Goal: Obtain resource: Obtain resource

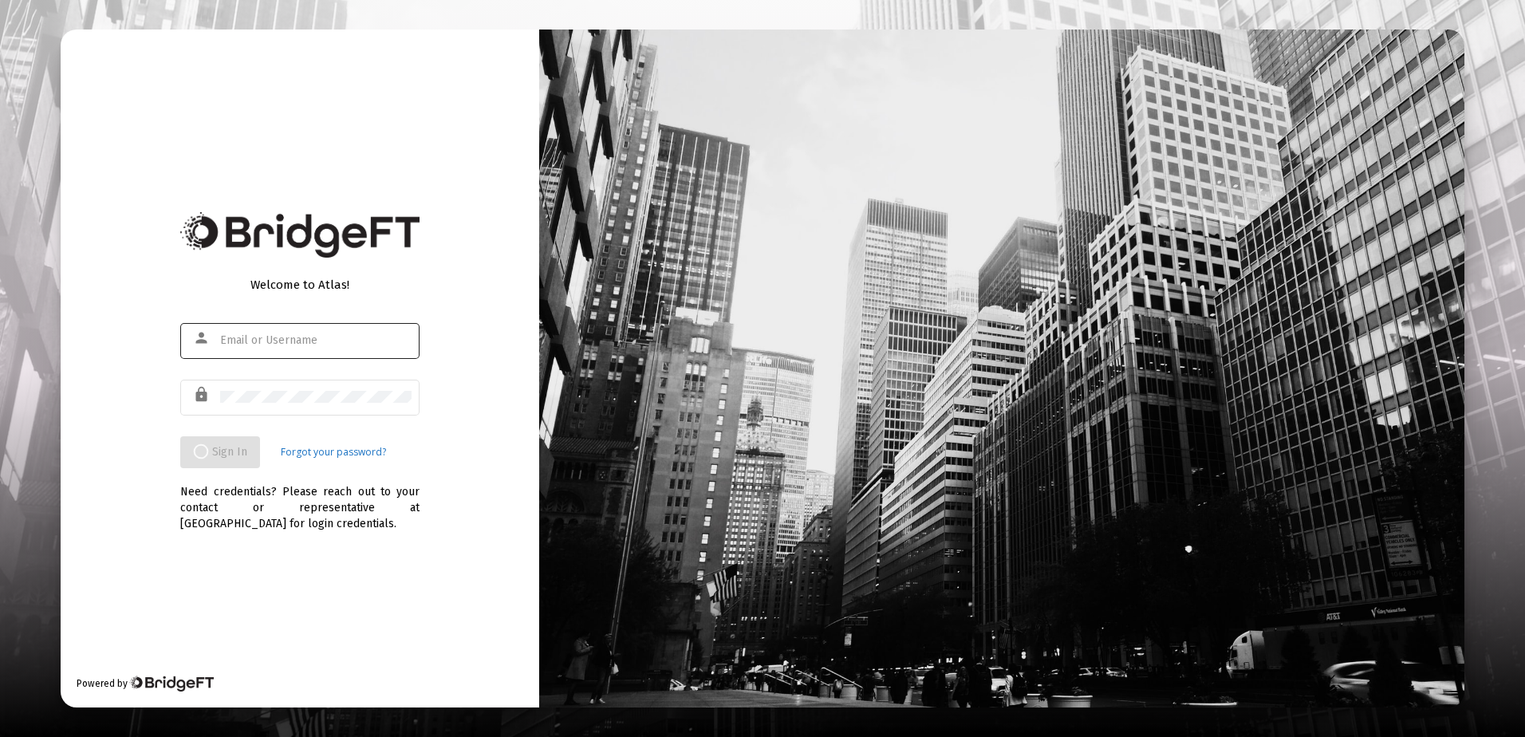
click at [323, 348] on div at bounding box center [315, 340] width 191 height 39
type input "rri"
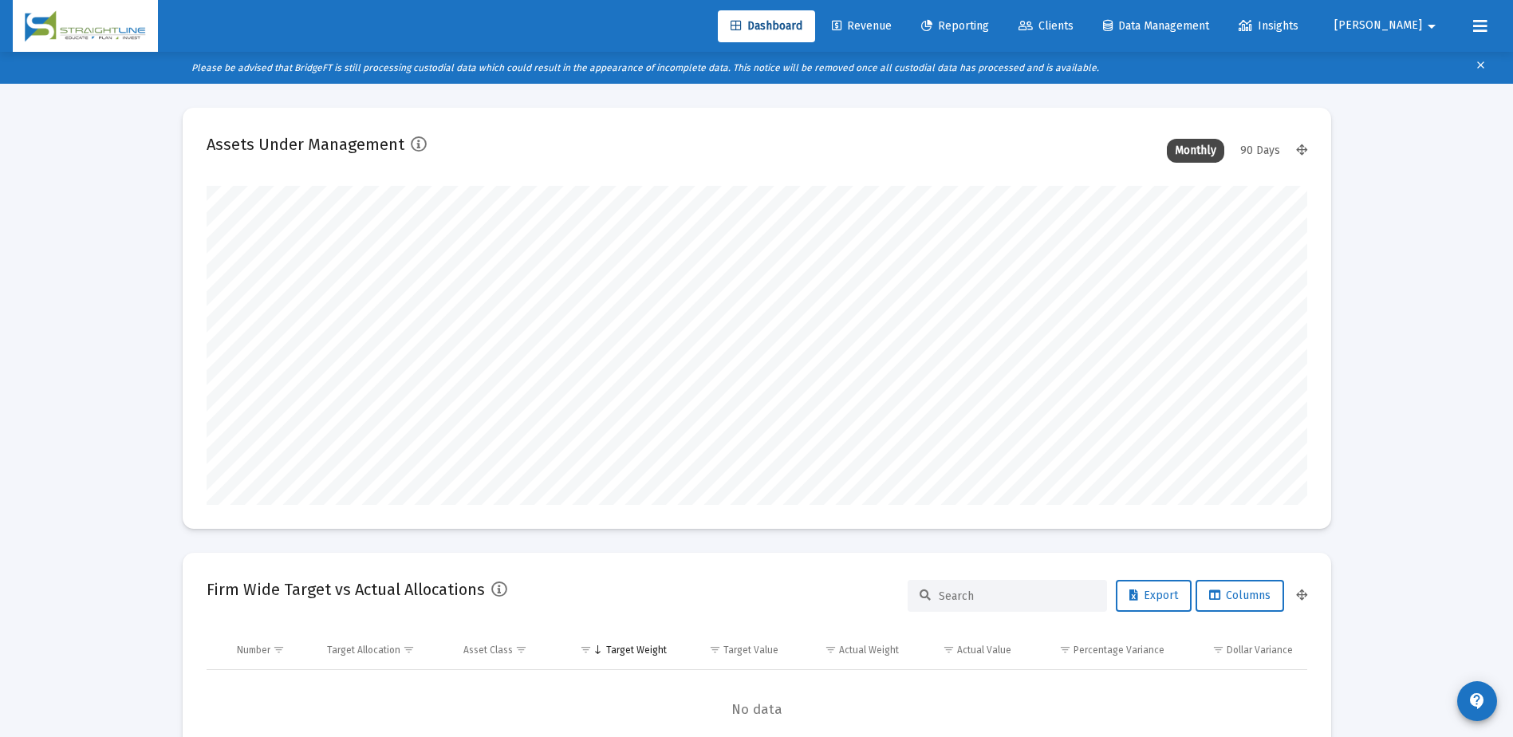
scroll to position [319, 593]
click at [1073, 27] on span "Clients" at bounding box center [1045, 26] width 55 height 14
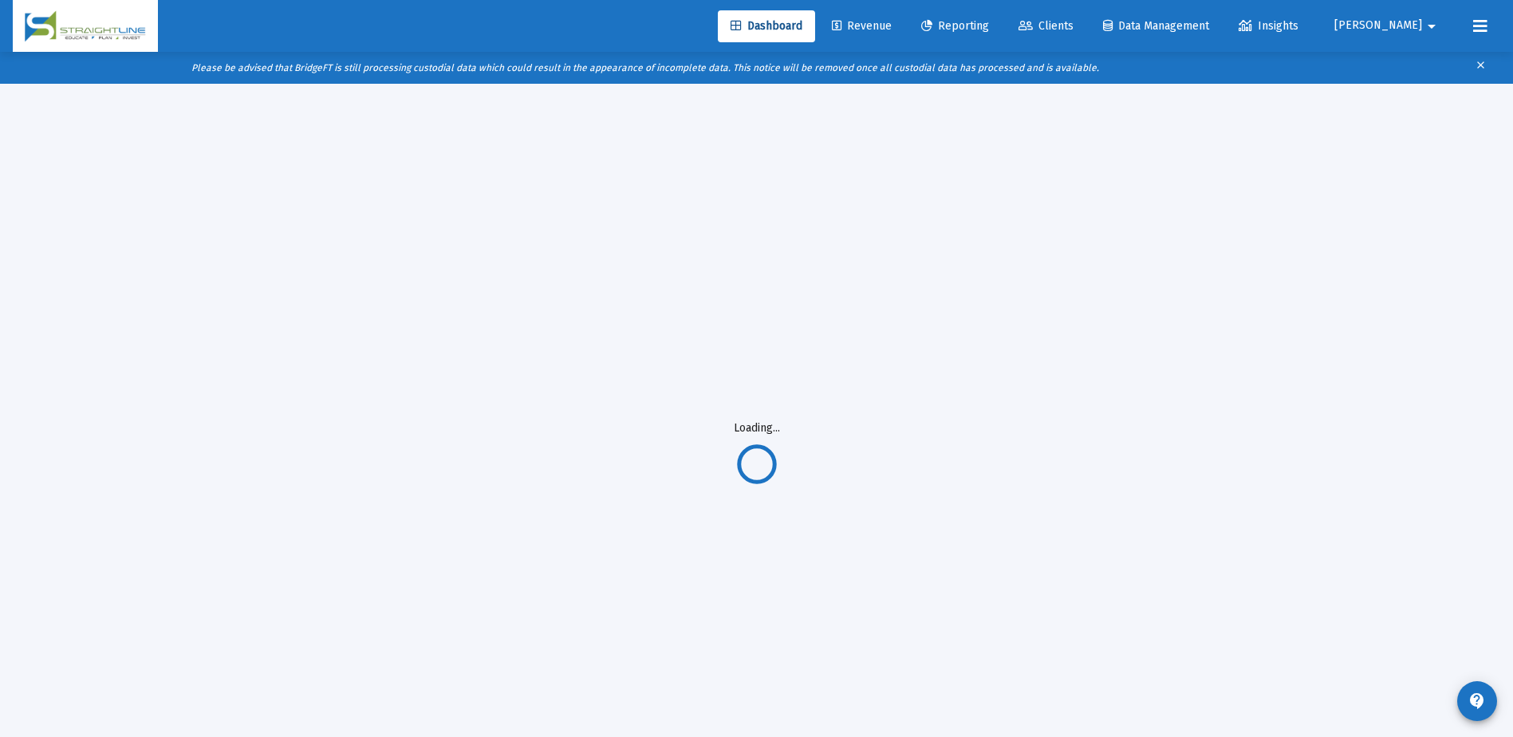
click at [892, 26] on span "Revenue" at bounding box center [862, 26] width 60 height 14
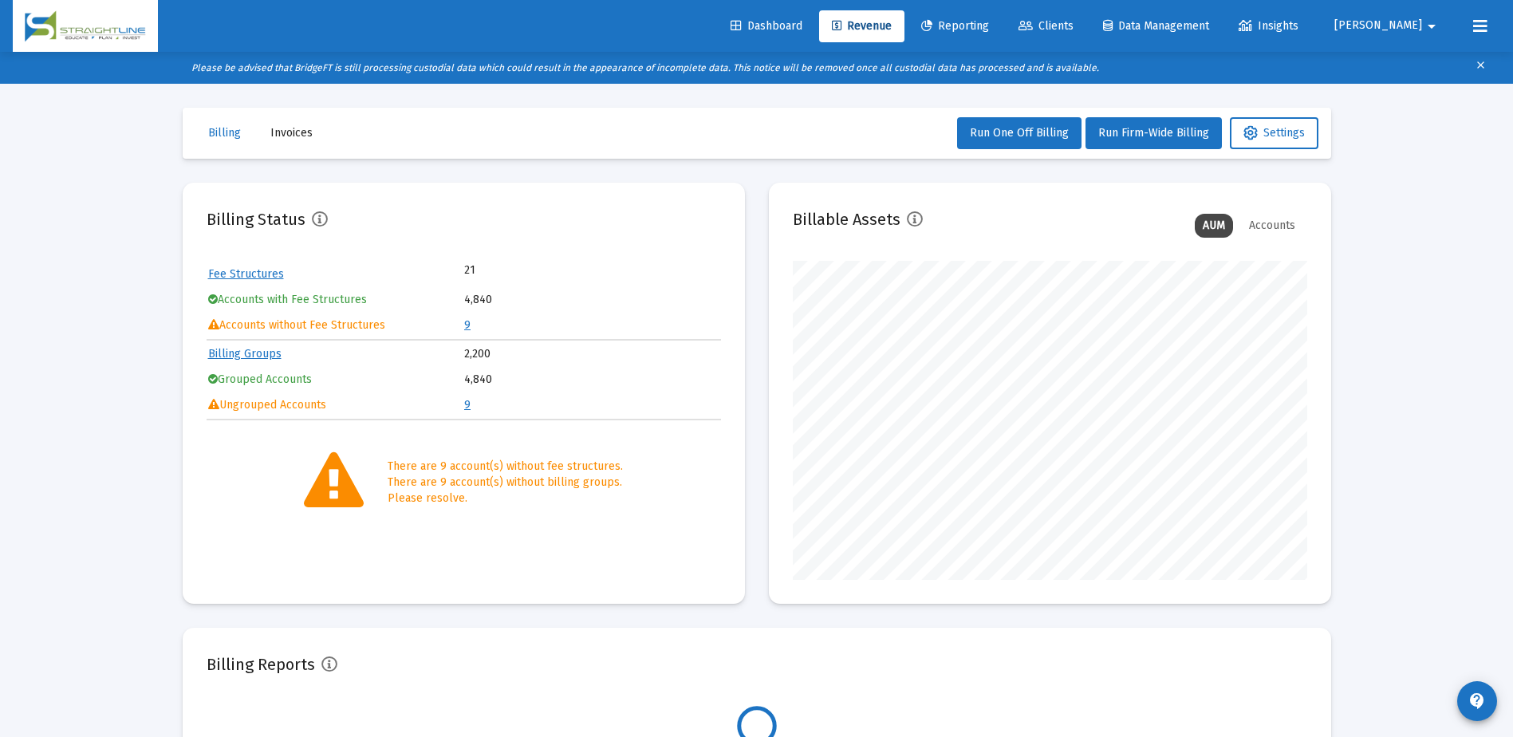
scroll to position [319, 514]
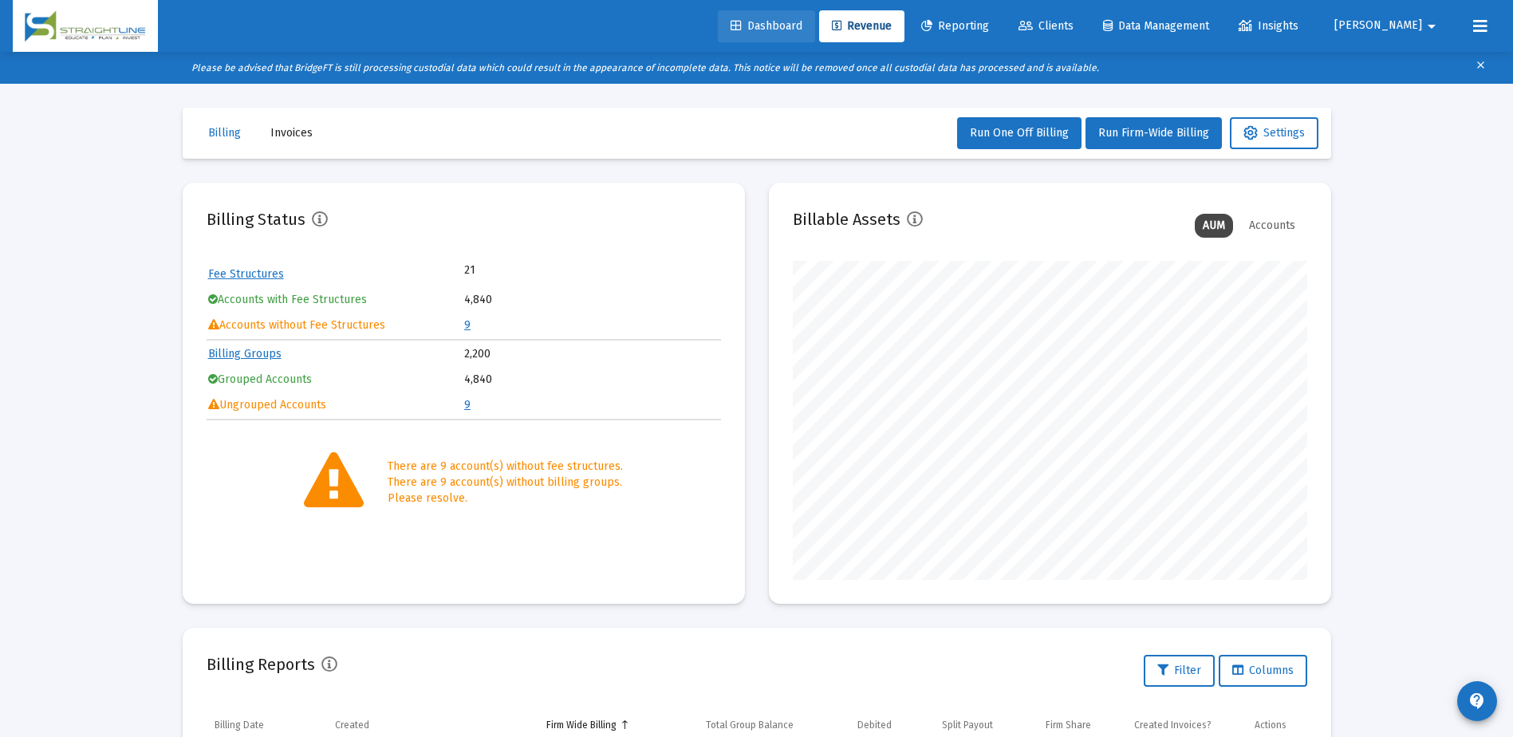
click at [802, 30] on span "Dashboard" at bounding box center [766, 26] width 72 height 14
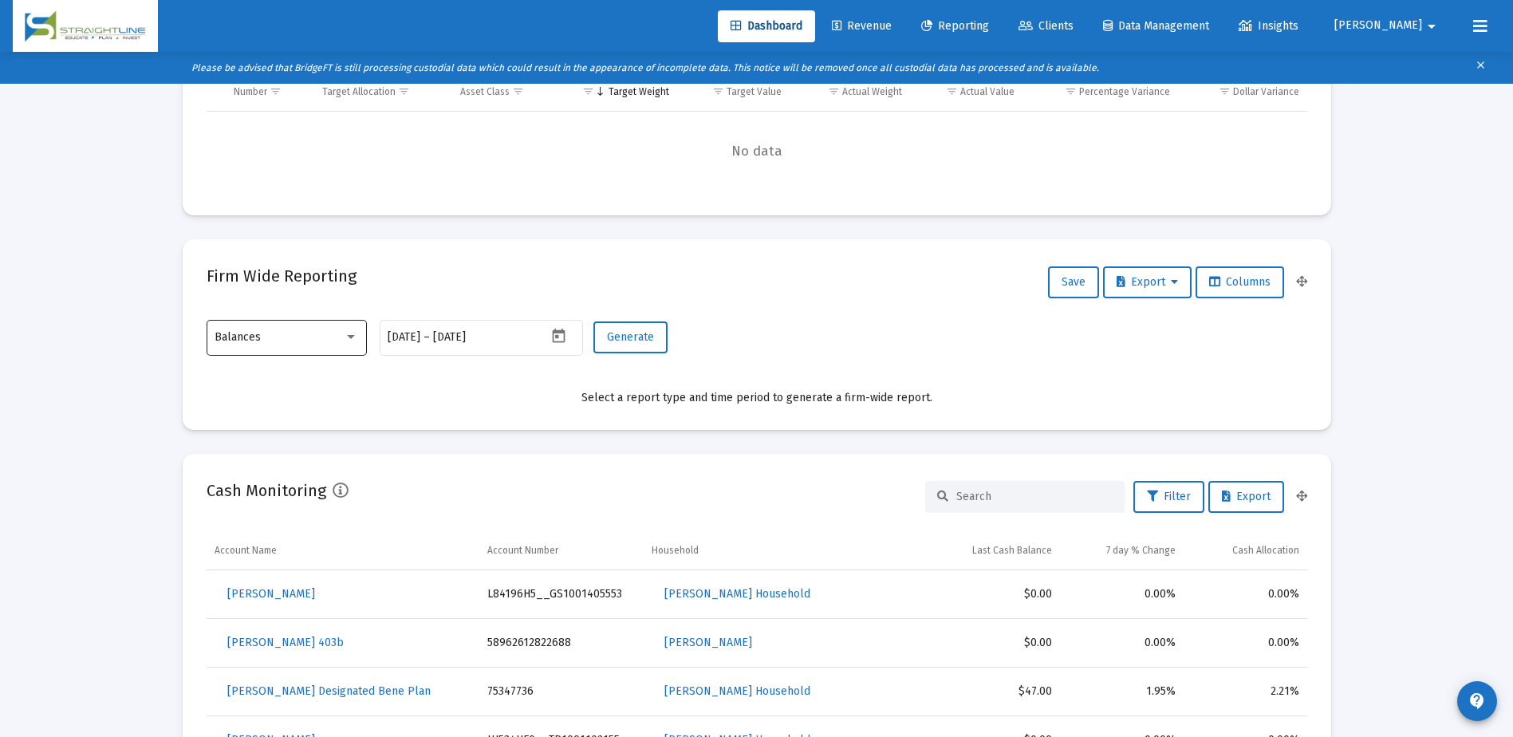
scroll to position [319, 514]
click at [353, 337] on div at bounding box center [351, 337] width 8 height 4
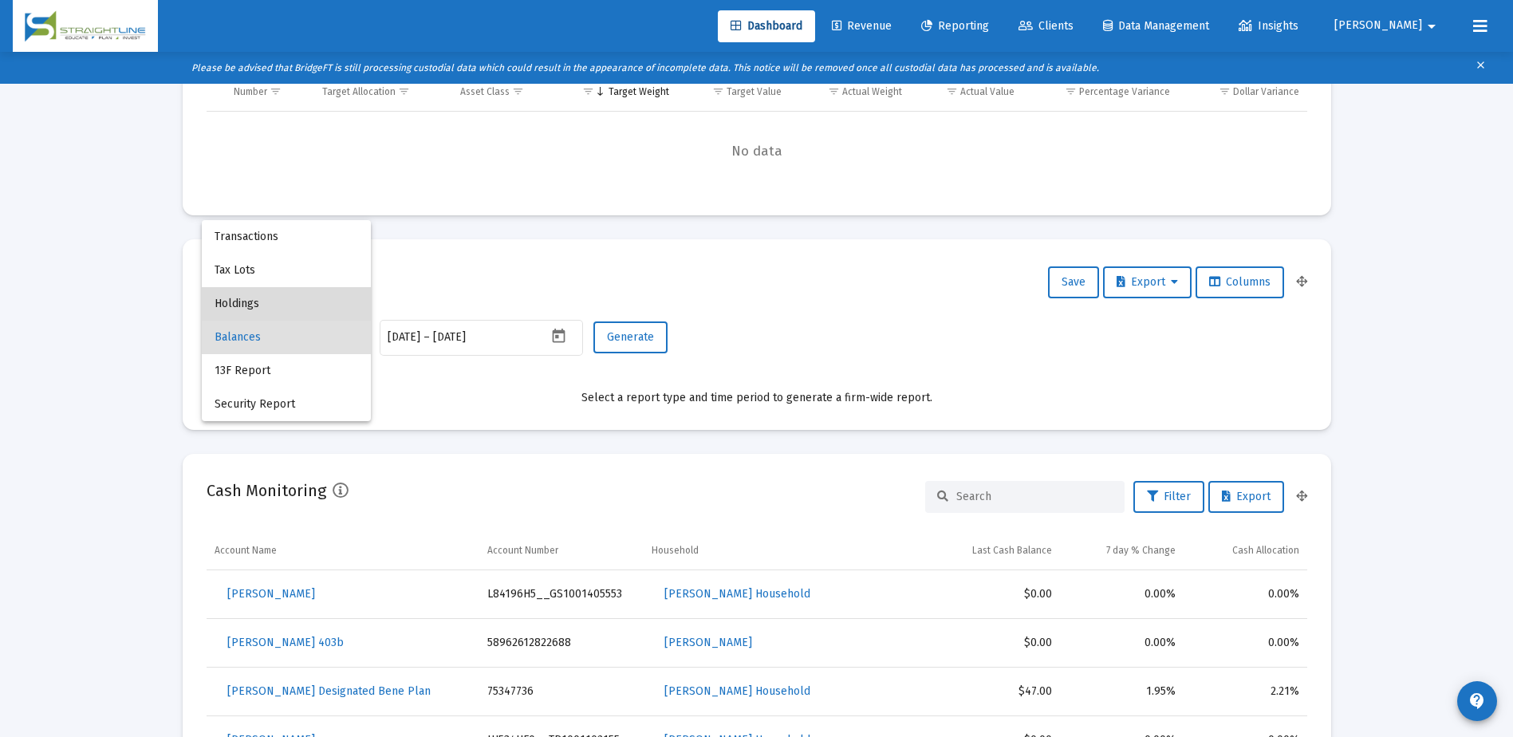
click at [254, 305] on span "Holdings" at bounding box center [287, 303] width 144 height 33
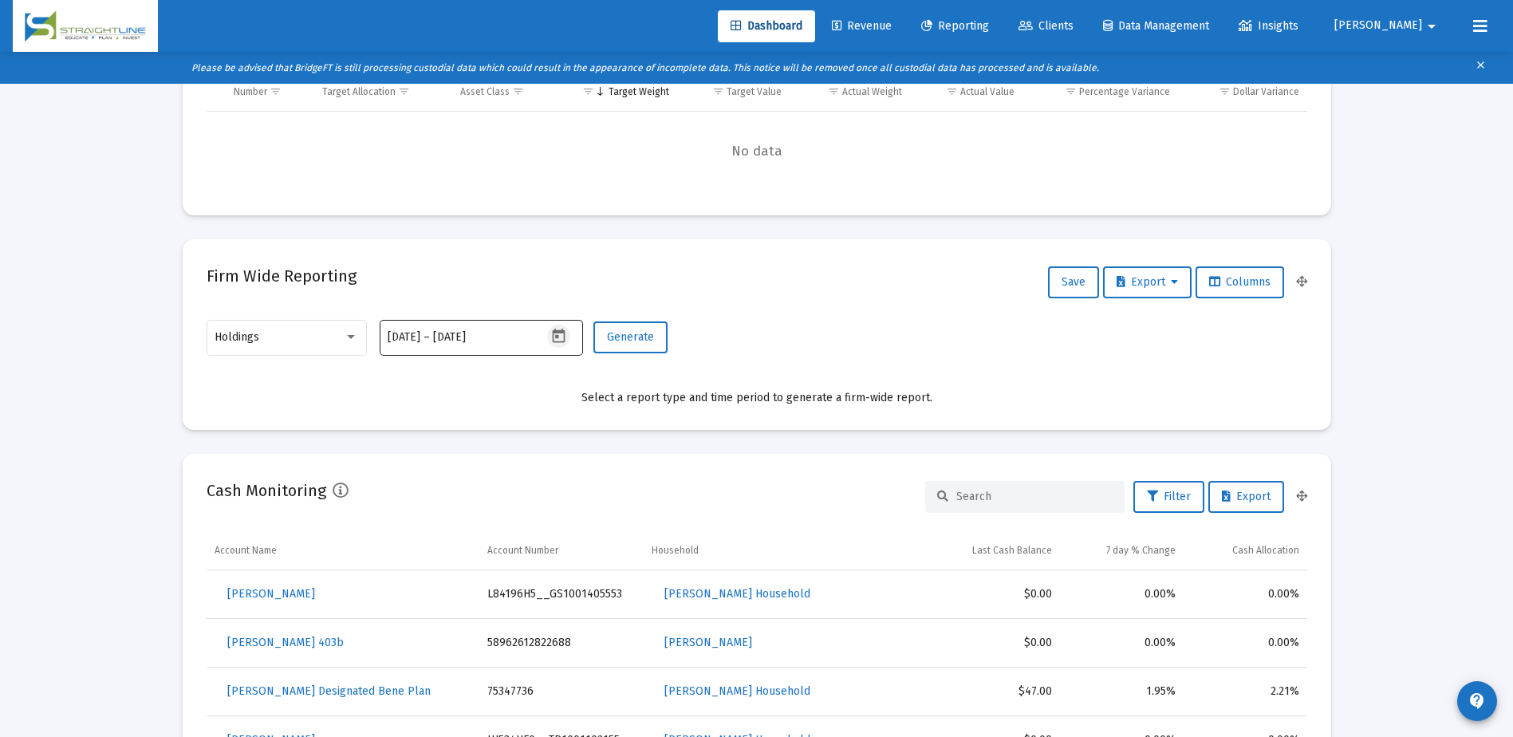
click at [550, 334] on icon "Open calendar" at bounding box center [558, 336] width 17 height 17
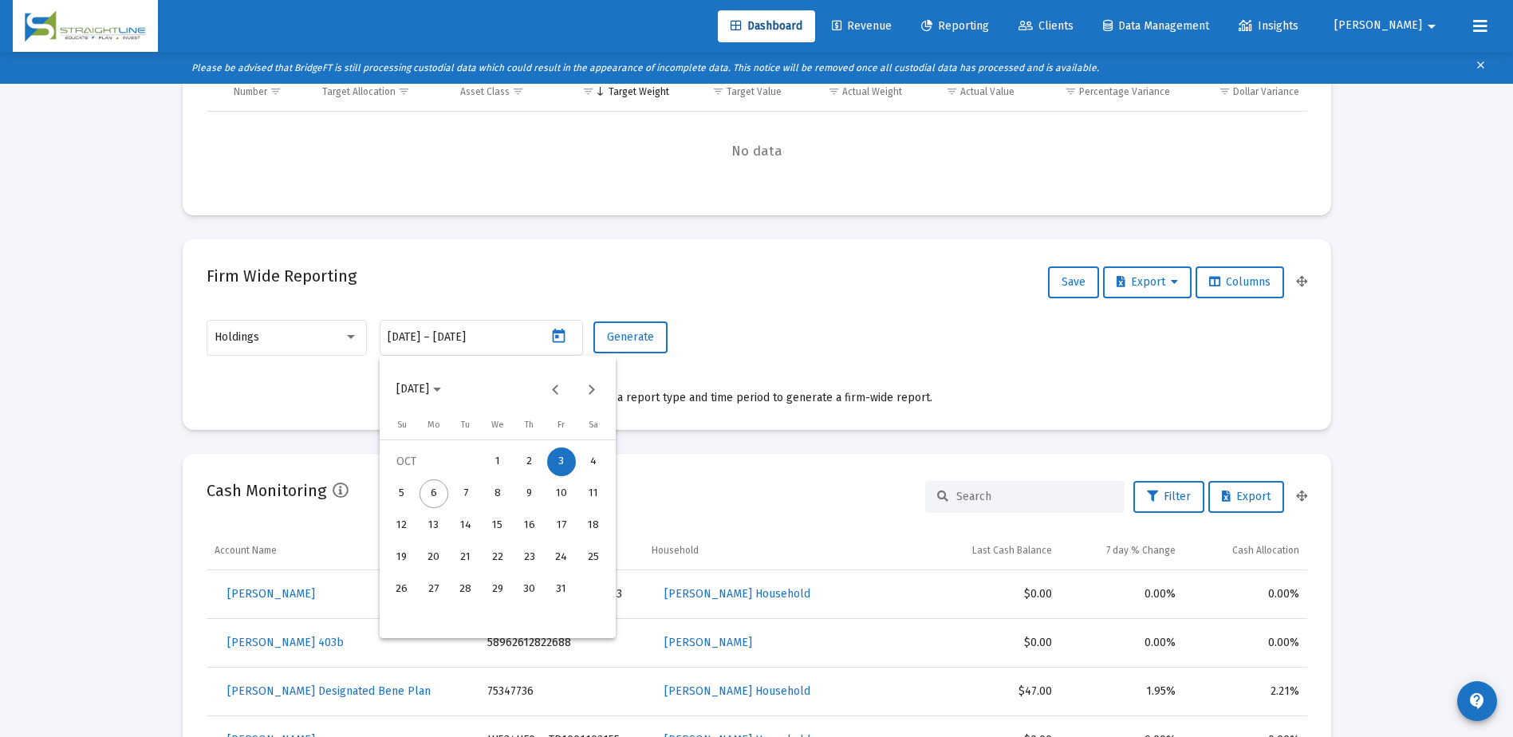
click at [441, 390] on polygon "Choose month and year" at bounding box center [437, 390] width 8 height 4
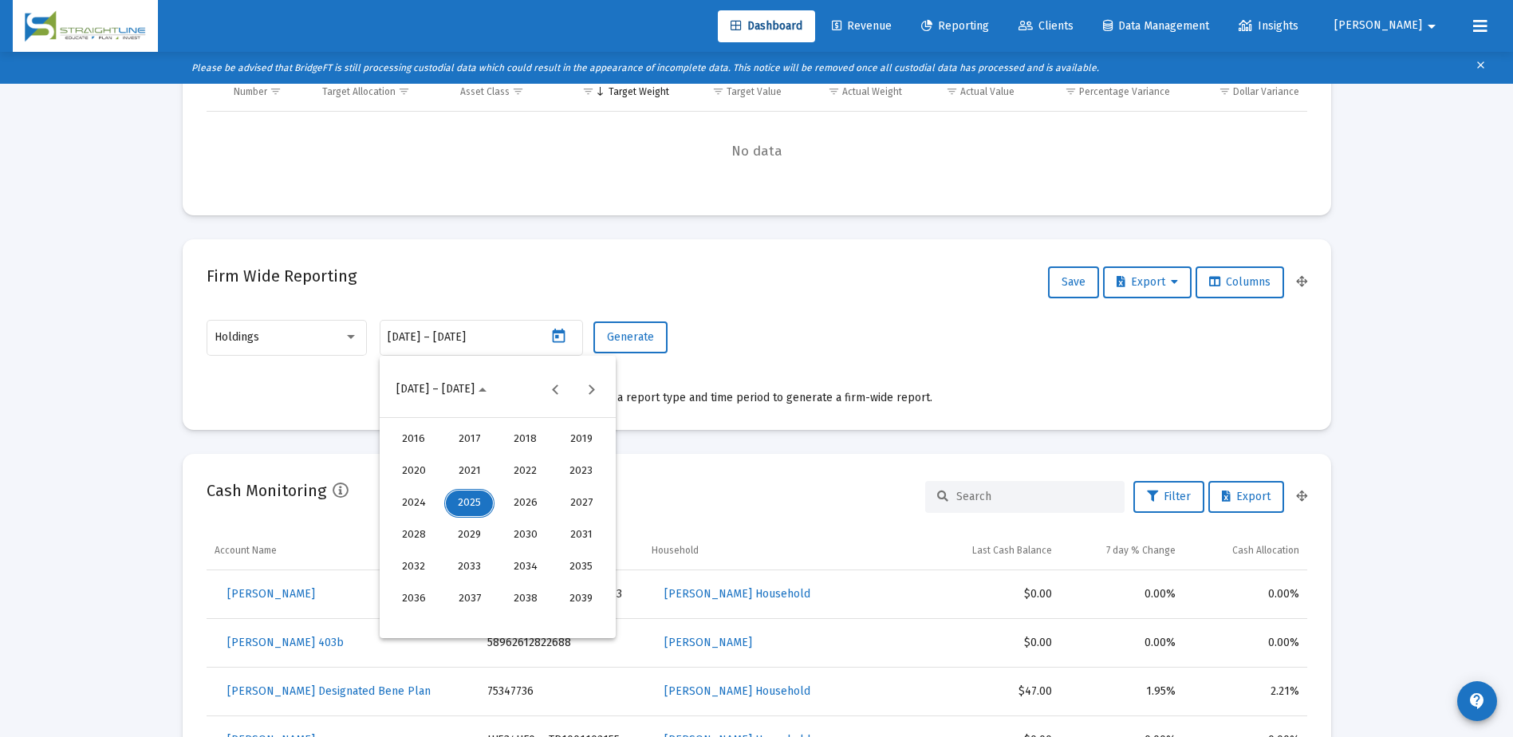
click at [419, 509] on div "2024" at bounding box center [413, 503] width 50 height 29
click at [426, 478] on div "JAN" at bounding box center [413, 471] width 50 height 29
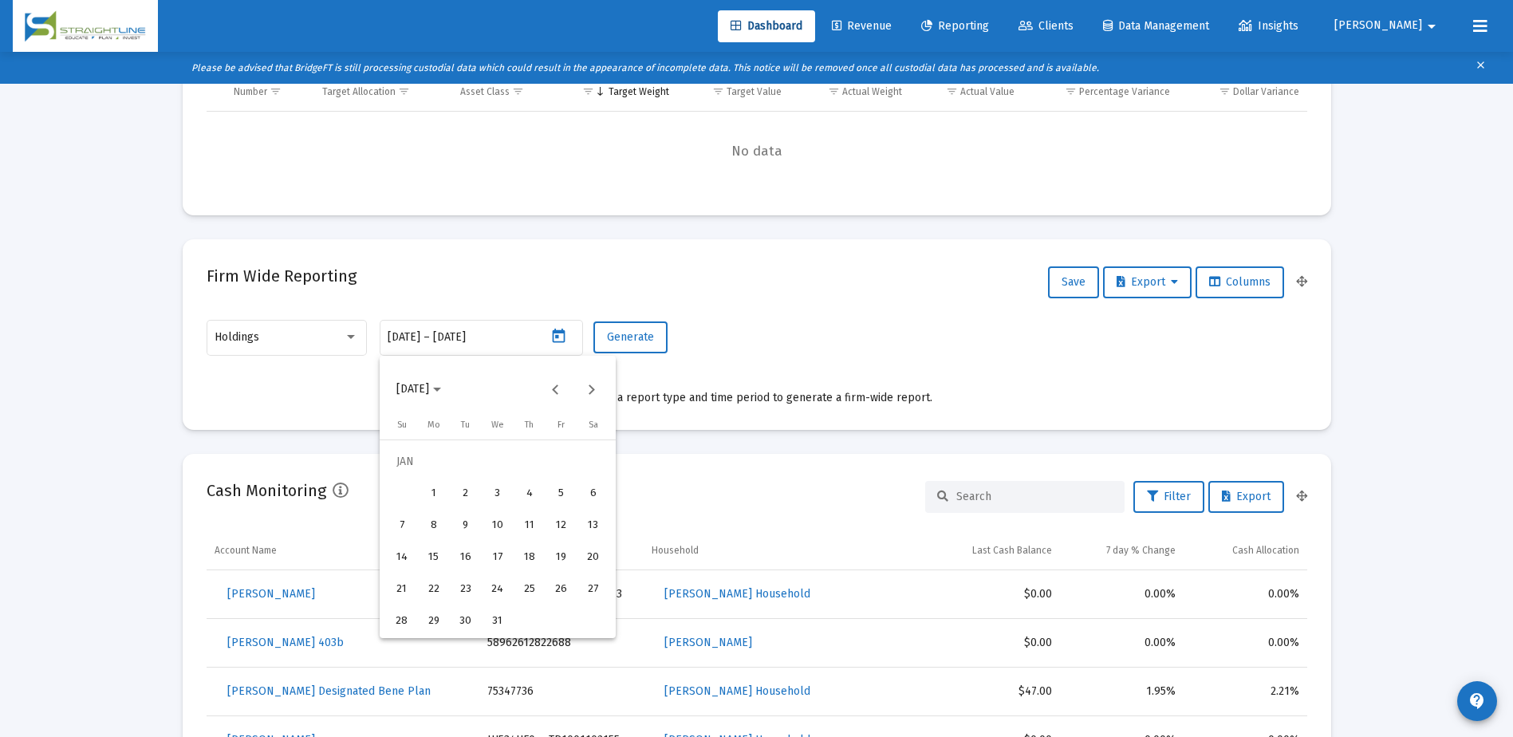
click at [499, 624] on div "31" at bounding box center [497, 621] width 29 height 29
type input "[DATE]"
click at [500, 623] on div "31" at bounding box center [497, 621] width 29 height 29
type input "[DATE]"
click at [648, 342] on span "Generate" at bounding box center [630, 337] width 47 height 14
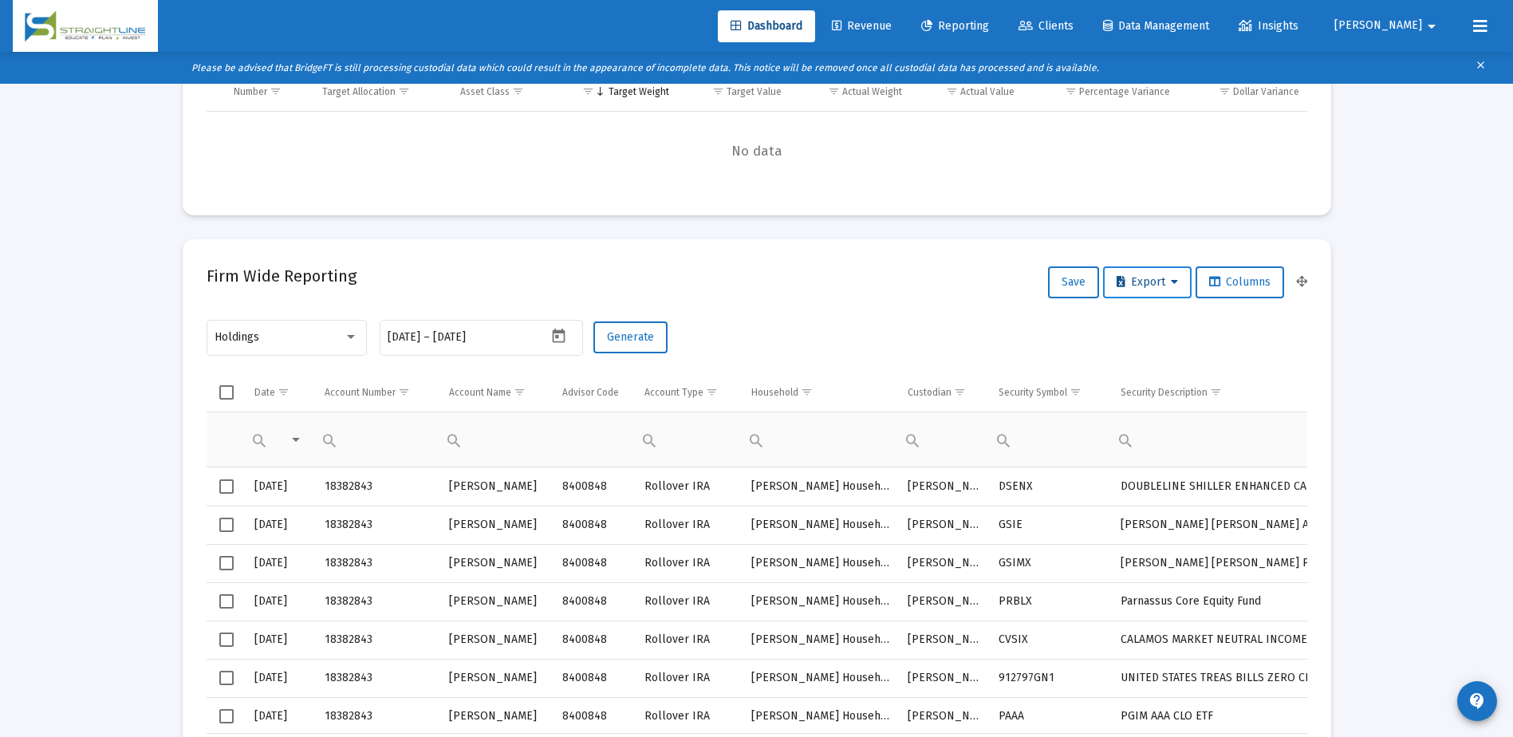
click at [1140, 281] on span "Export" at bounding box center [1146, 282] width 61 height 14
click at [1150, 322] on button "Export All Rows" at bounding box center [1150, 324] width 108 height 38
click at [553, 332] on icon "Open calendar" at bounding box center [559, 336] width 13 height 14
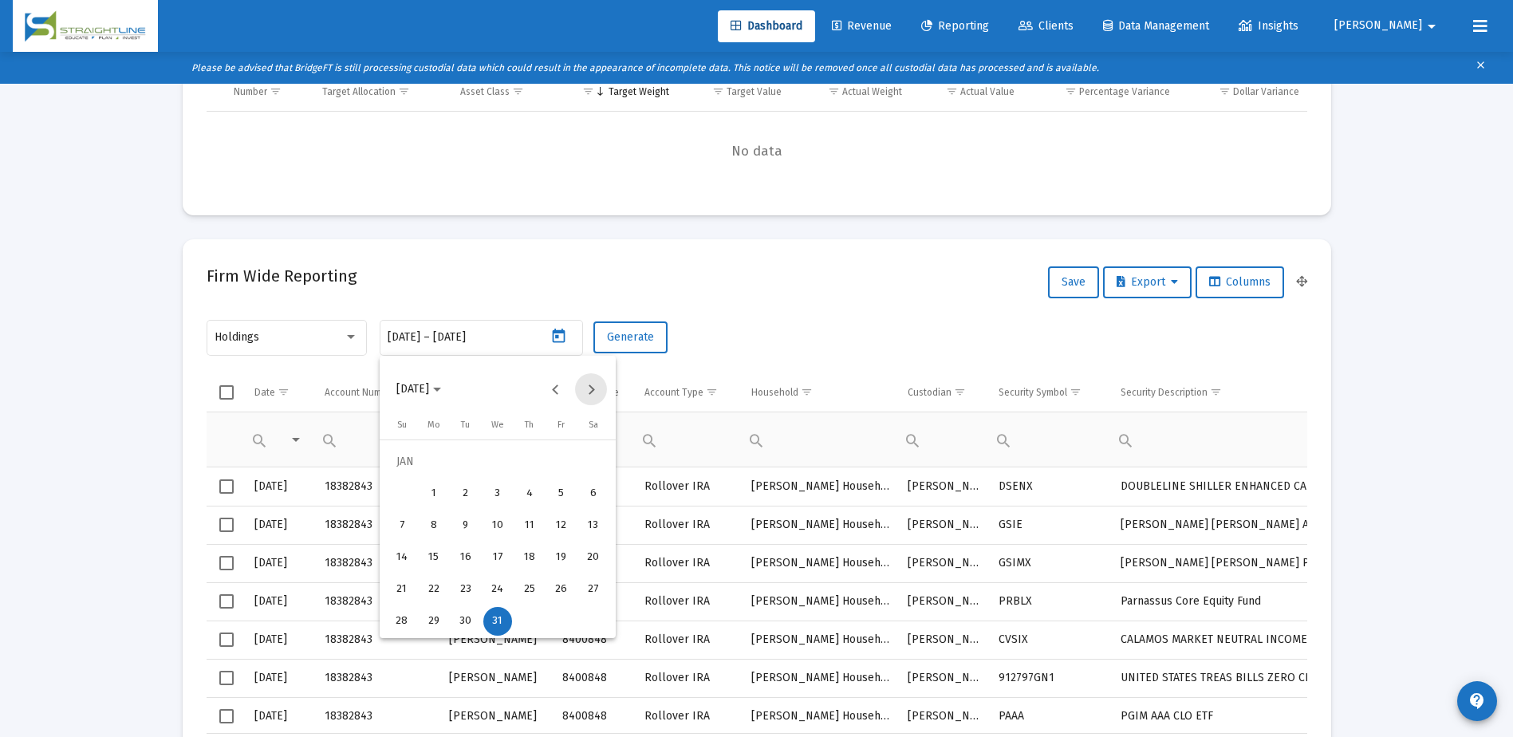
click at [593, 390] on button "Next month" at bounding box center [591, 389] width 32 height 32
click at [530, 581] on div "29" at bounding box center [529, 589] width 29 height 29
type input "[DATE]"
click at [531, 593] on div "29" at bounding box center [529, 589] width 29 height 29
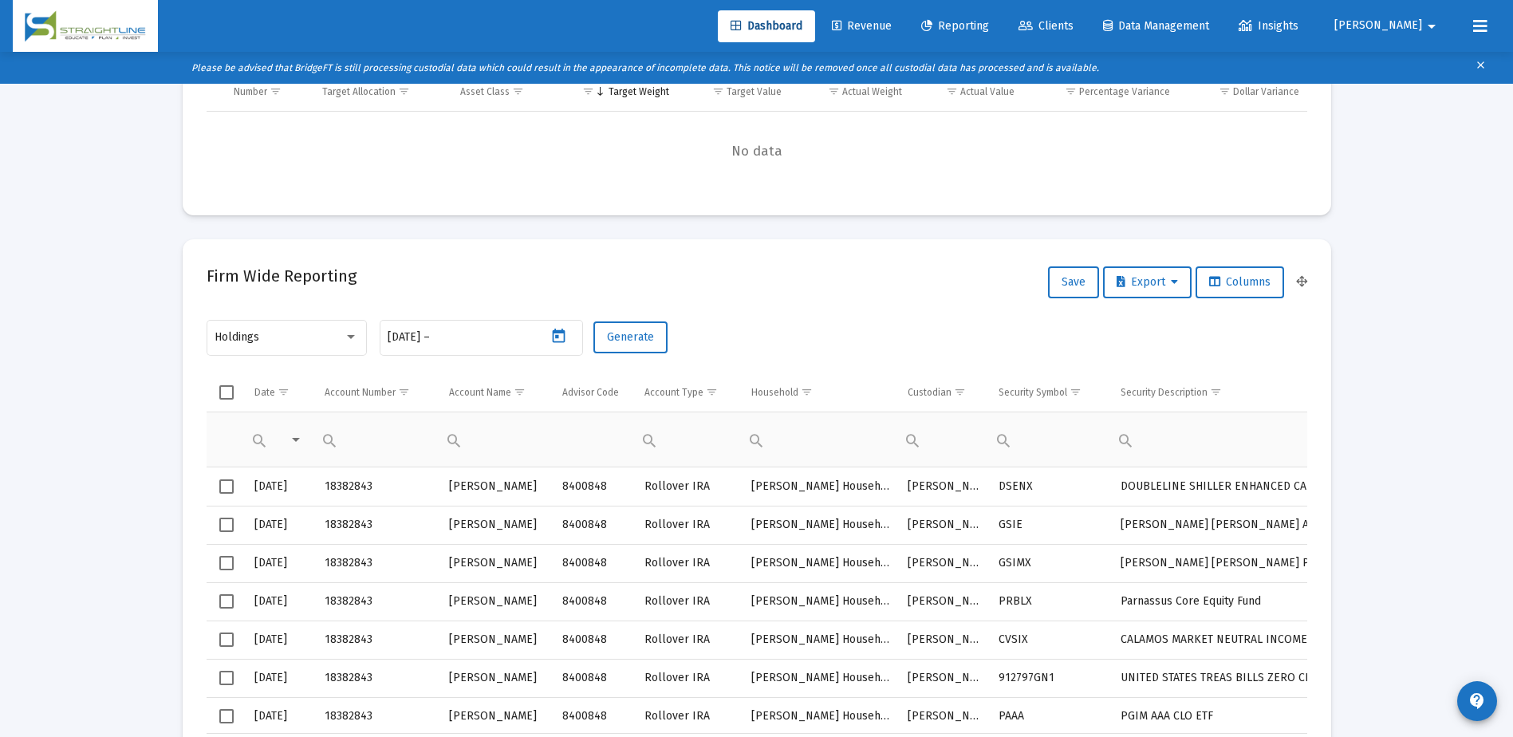
type input "[DATE]"
click at [640, 337] on span "Generate" at bounding box center [630, 337] width 47 height 14
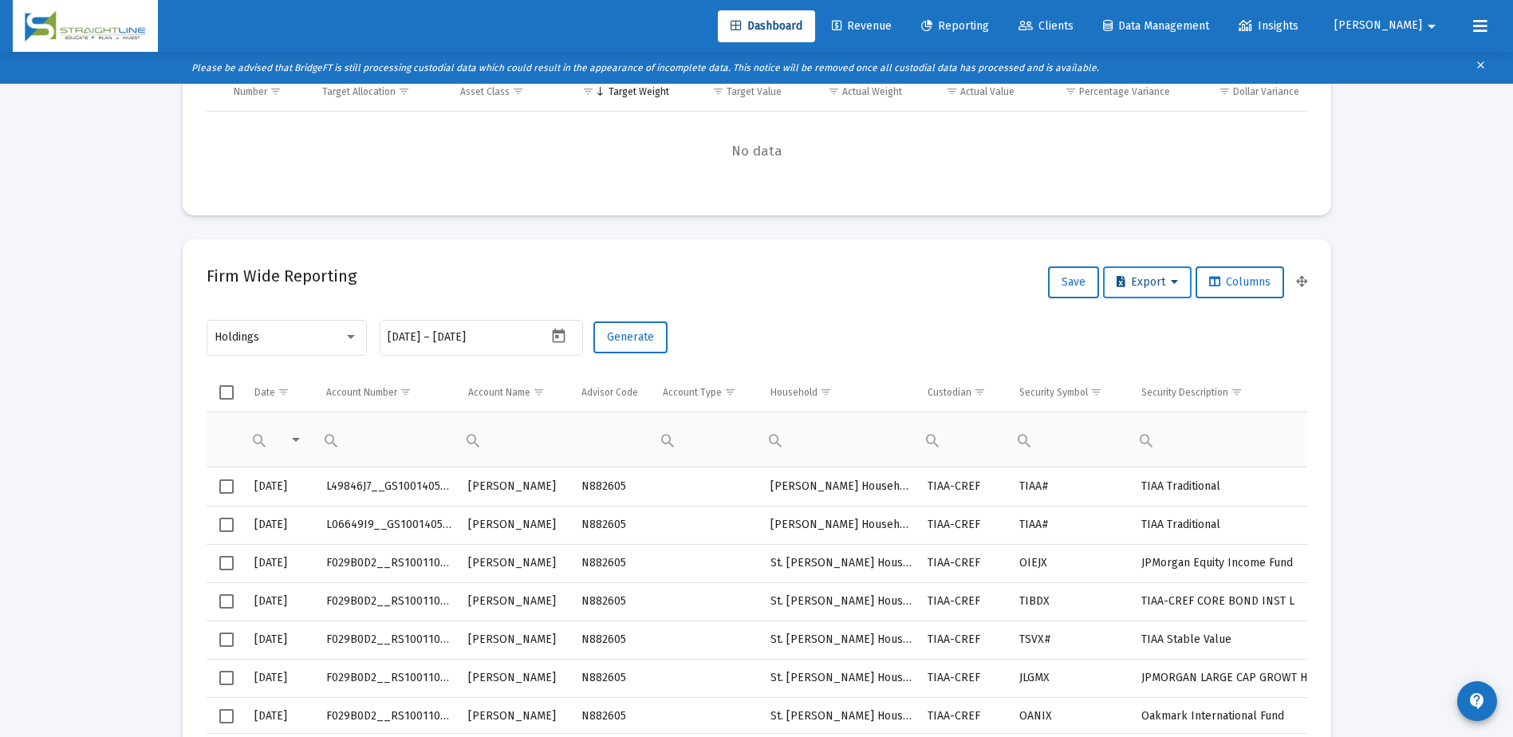
click at [1130, 288] on span "Export" at bounding box center [1146, 282] width 61 height 14
click at [1139, 329] on button "Export All Rows" at bounding box center [1150, 324] width 108 height 38
click at [562, 348] on div at bounding box center [560, 336] width 27 height 23
click at [559, 343] on icon "Open calendar" at bounding box center [558, 336] width 17 height 17
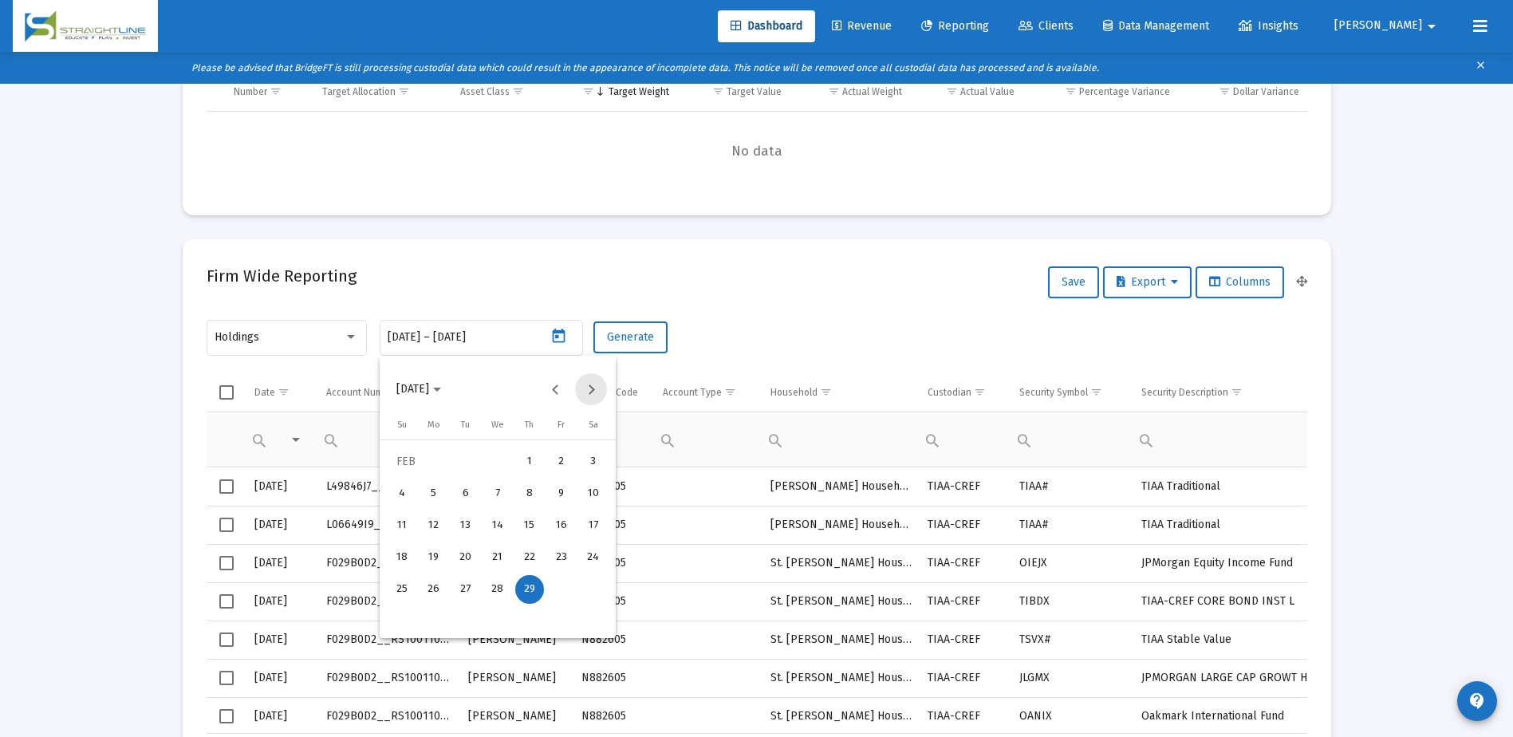
click at [592, 387] on button "Next month" at bounding box center [591, 389] width 32 height 32
click at [565, 585] on div "29" at bounding box center [561, 589] width 29 height 29
type input "[DATE]"
click at [560, 596] on div "29" at bounding box center [561, 589] width 29 height 29
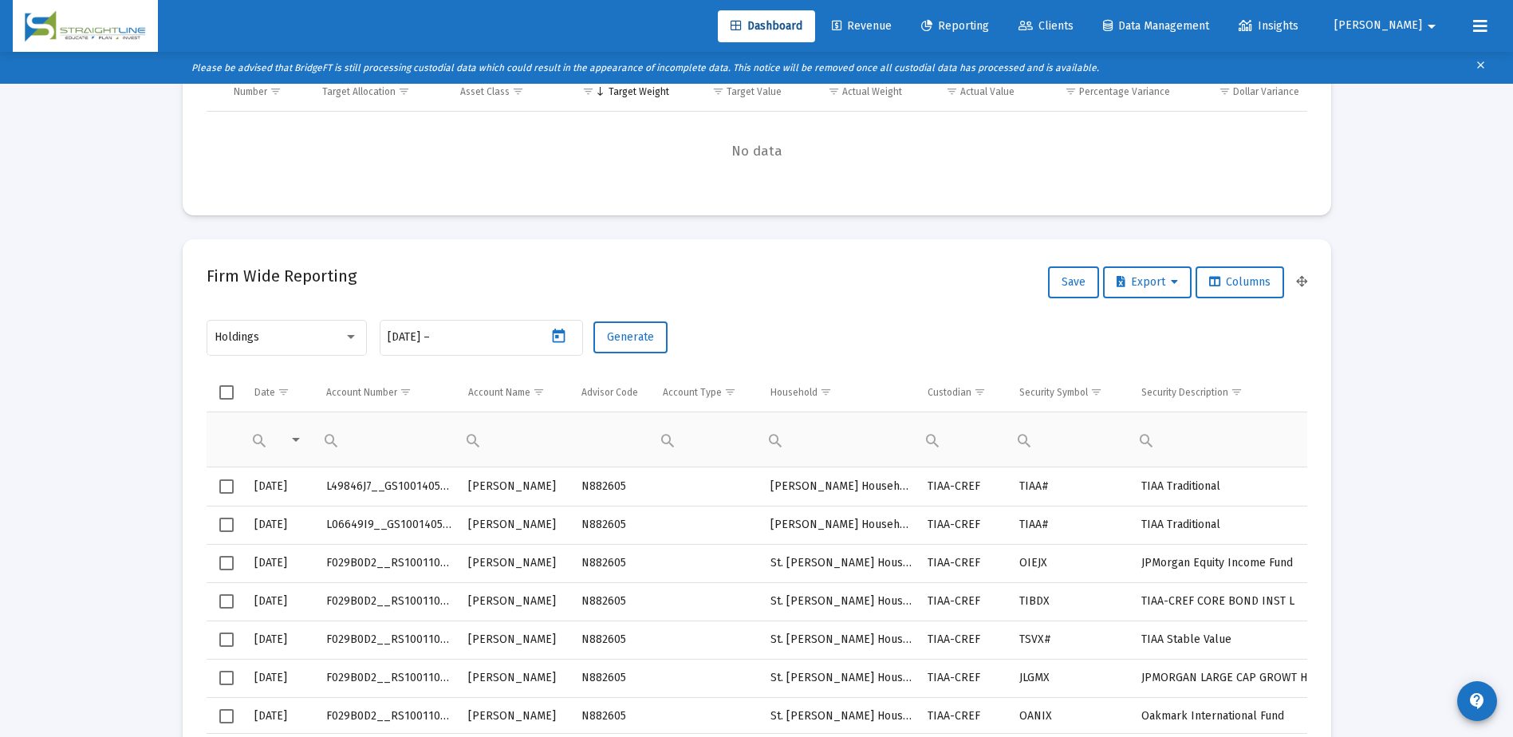
type input "[DATE]"
click at [641, 339] on span "Generate" at bounding box center [630, 337] width 47 height 14
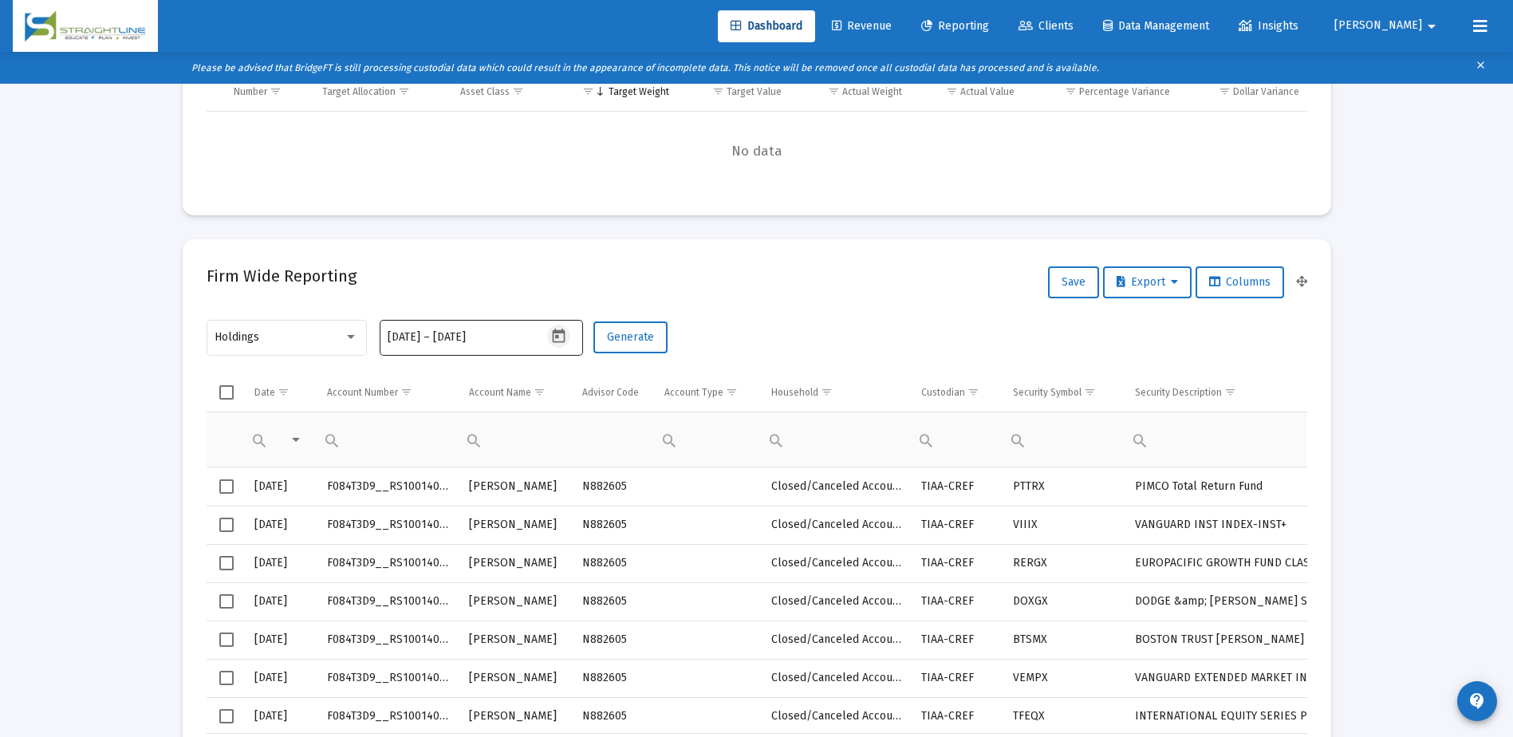
click at [553, 340] on icon "Open calendar" at bounding box center [559, 336] width 13 height 14
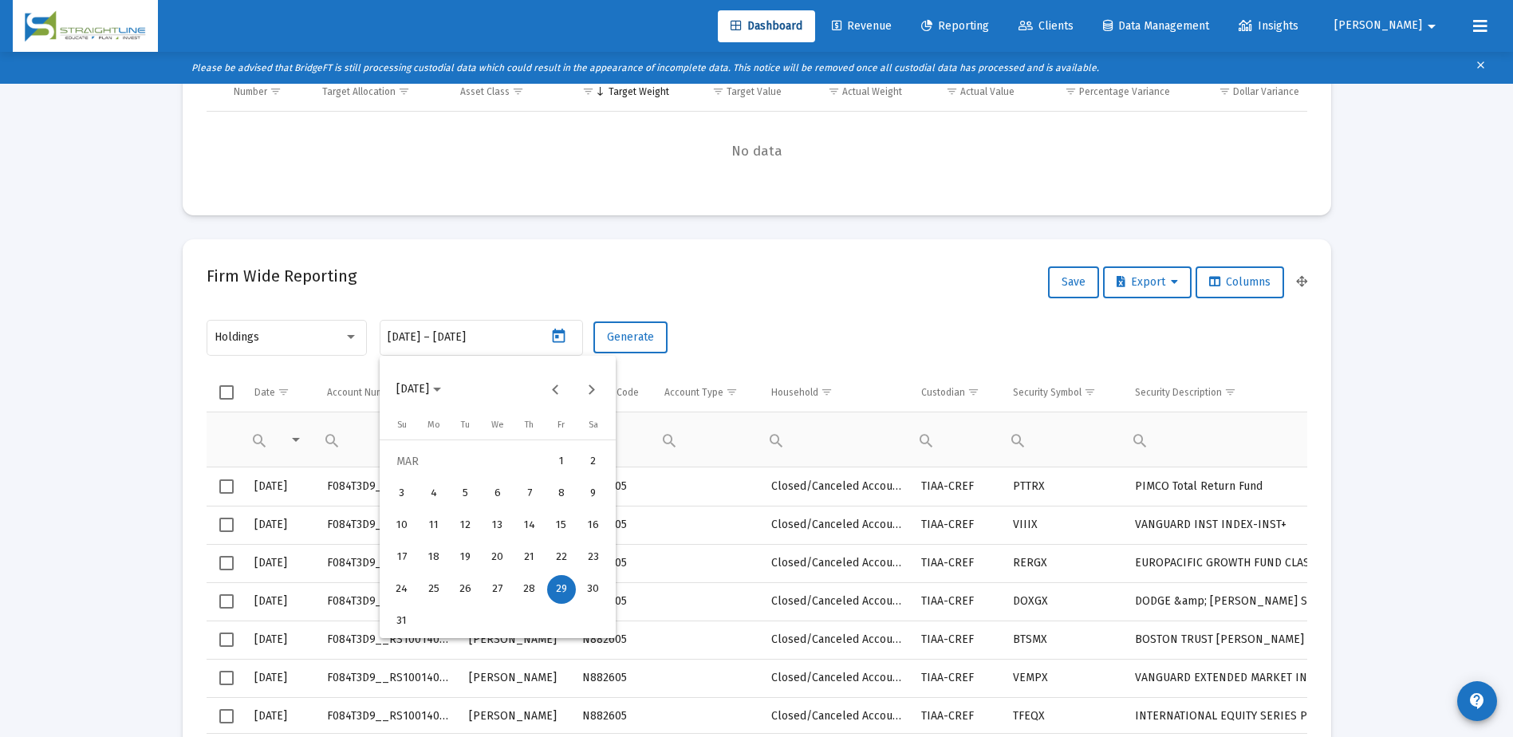
click at [986, 320] on div at bounding box center [756, 368] width 1513 height 737
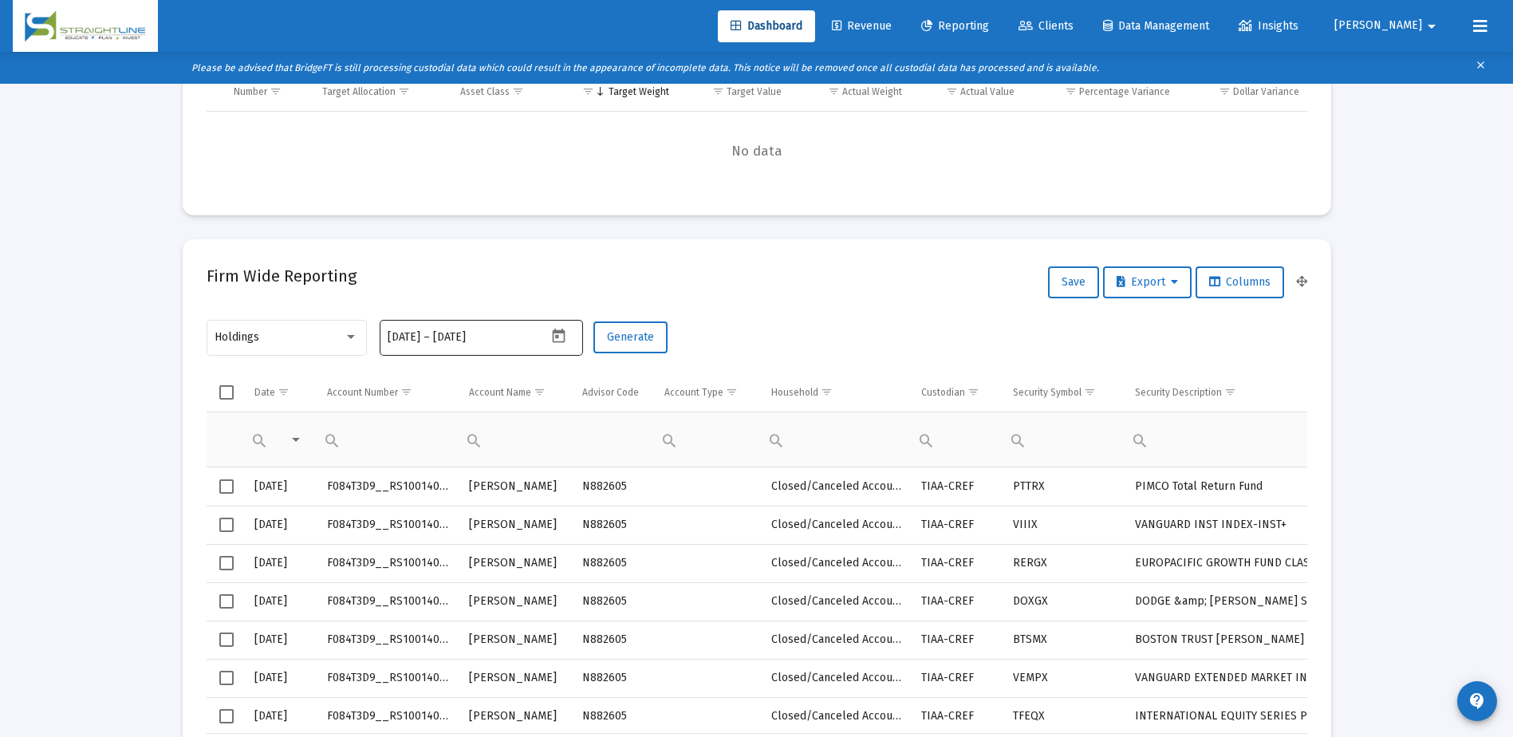
click at [480, 342] on input "[DATE]" at bounding box center [471, 337] width 77 height 13
click at [566, 341] on icon "Open calendar" at bounding box center [558, 336] width 17 height 17
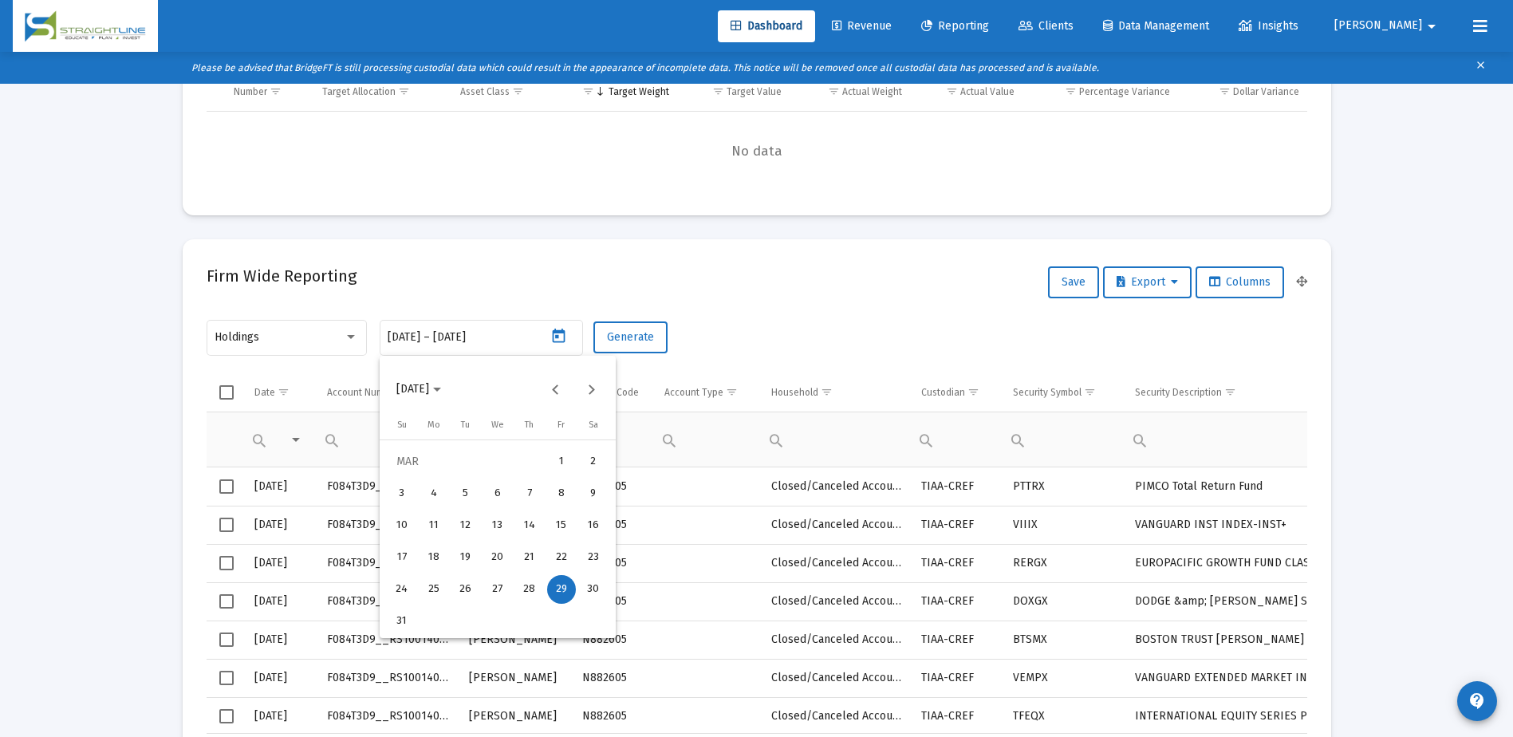
click at [535, 585] on div "28" at bounding box center [529, 589] width 29 height 29
type input "[DATE]"
click at [524, 586] on div "28" at bounding box center [529, 589] width 29 height 29
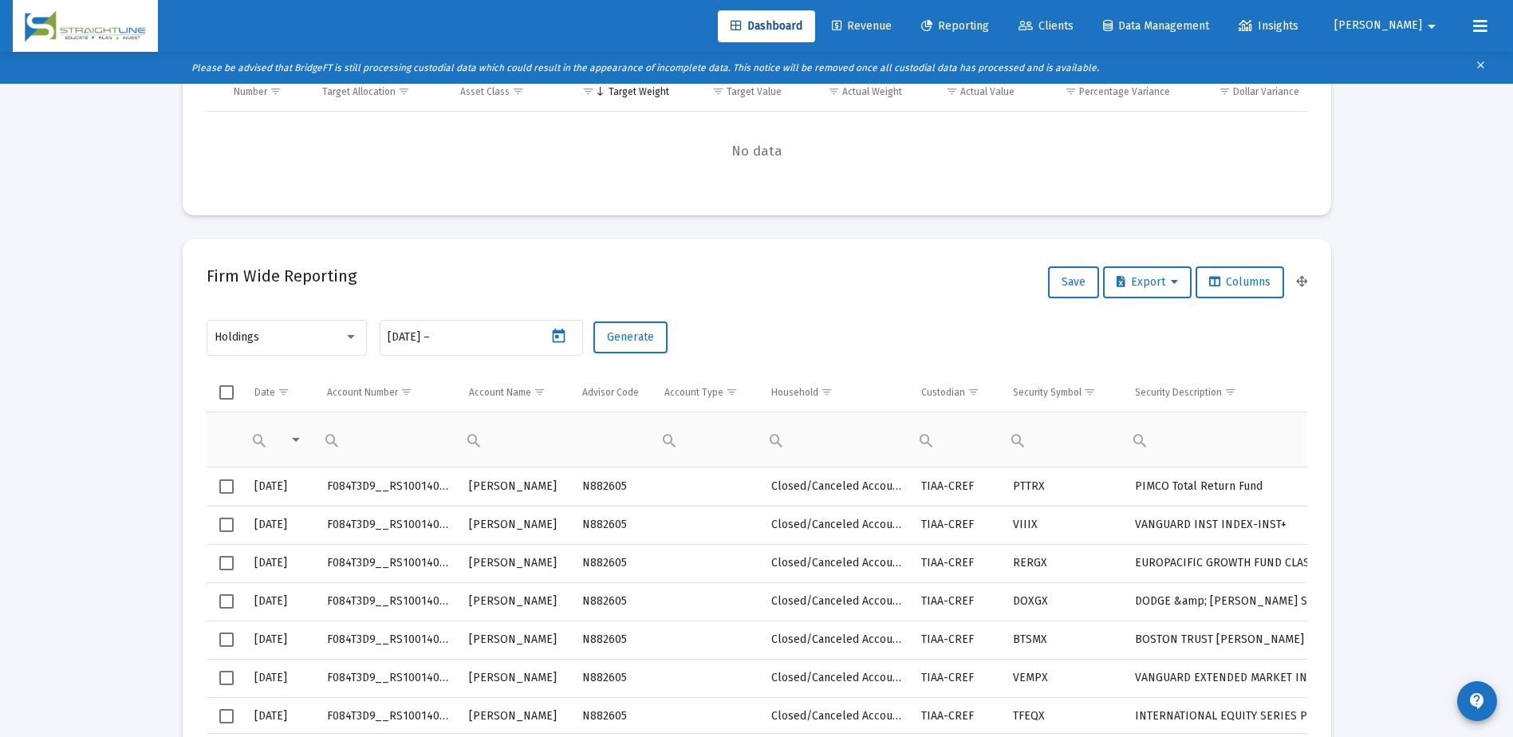
type input "[DATE]"
click at [744, 344] on div "Holdings [DATE] [DATE] – [DATE] Generate" at bounding box center [757, 345] width 1100 height 57
click at [642, 339] on span "Generate" at bounding box center [630, 337] width 47 height 14
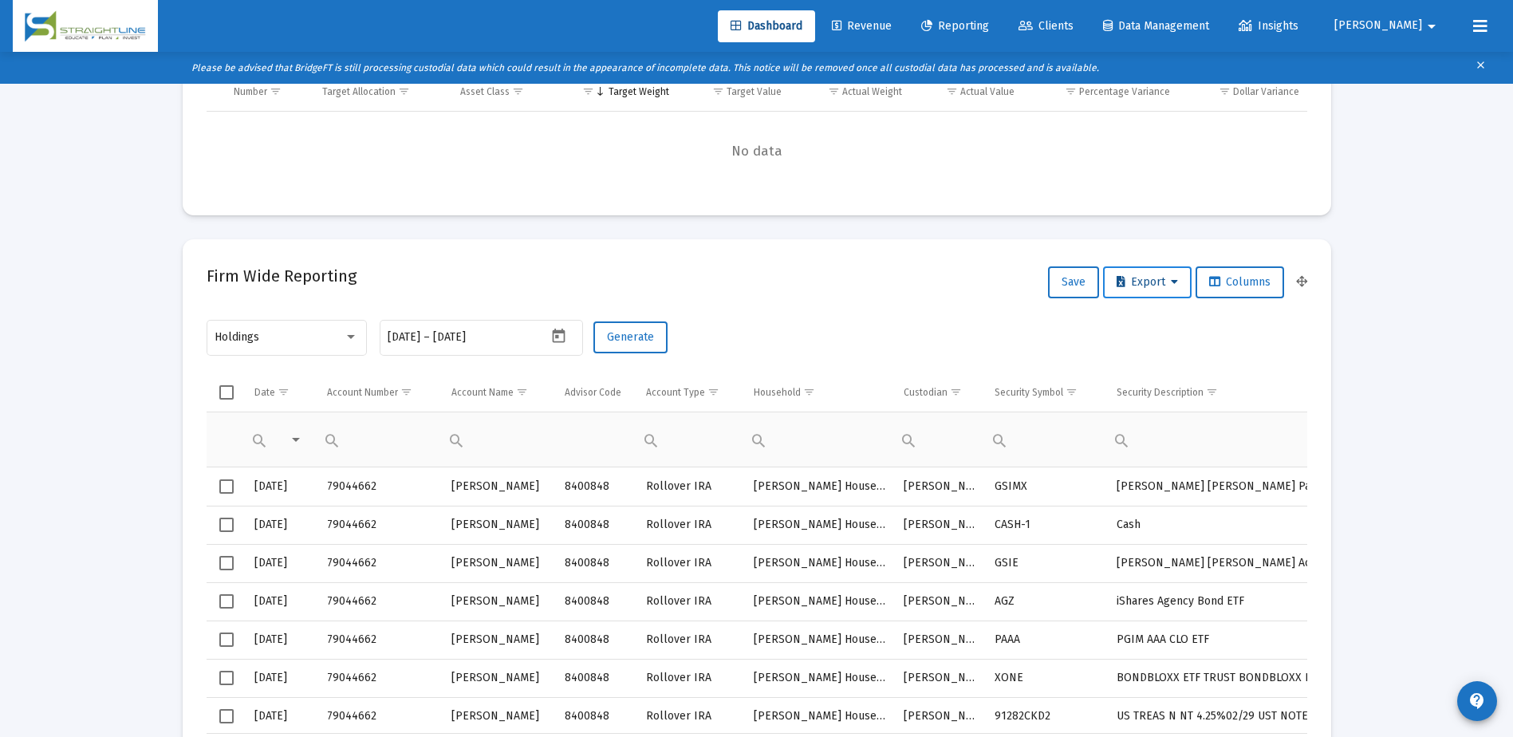
click at [1159, 282] on span "Export" at bounding box center [1146, 282] width 61 height 14
click at [1162, 320] on button "Export All Rows" at bounding box center [1150, 324] width 108 height 38
click at [558, 336] on icon "Open calendar" at bounding box center [559, 336] width 13 height 14
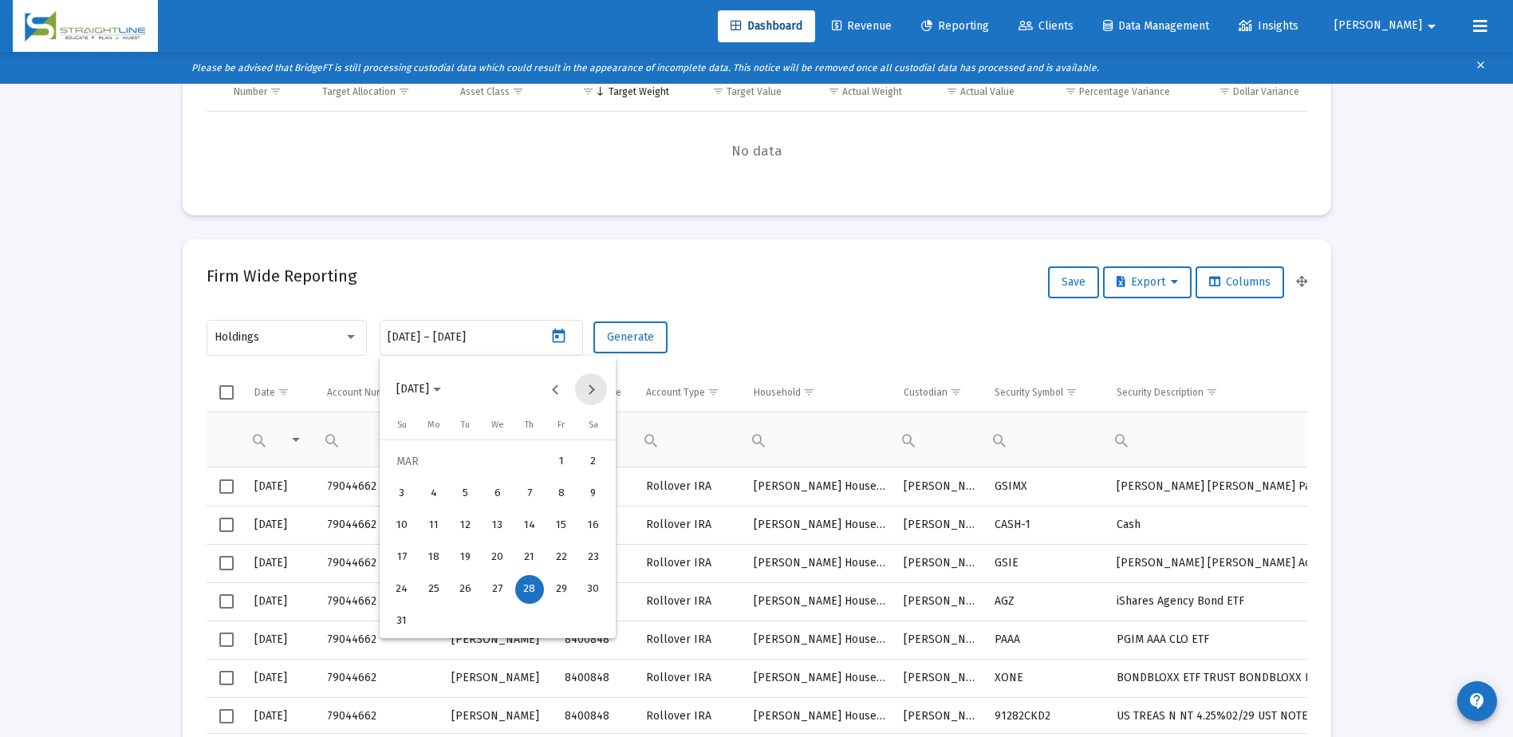
click at [582, 394] on button "Next month" at bounding box center [591, 389] width 32 height 32
click at [463, 614] on div "30" at bounding box center [465, 621] width 29 height 29
type input "[DATE]"
click at [463, 627] on div "30" at bounding box center [465, 621] width 29 height 29
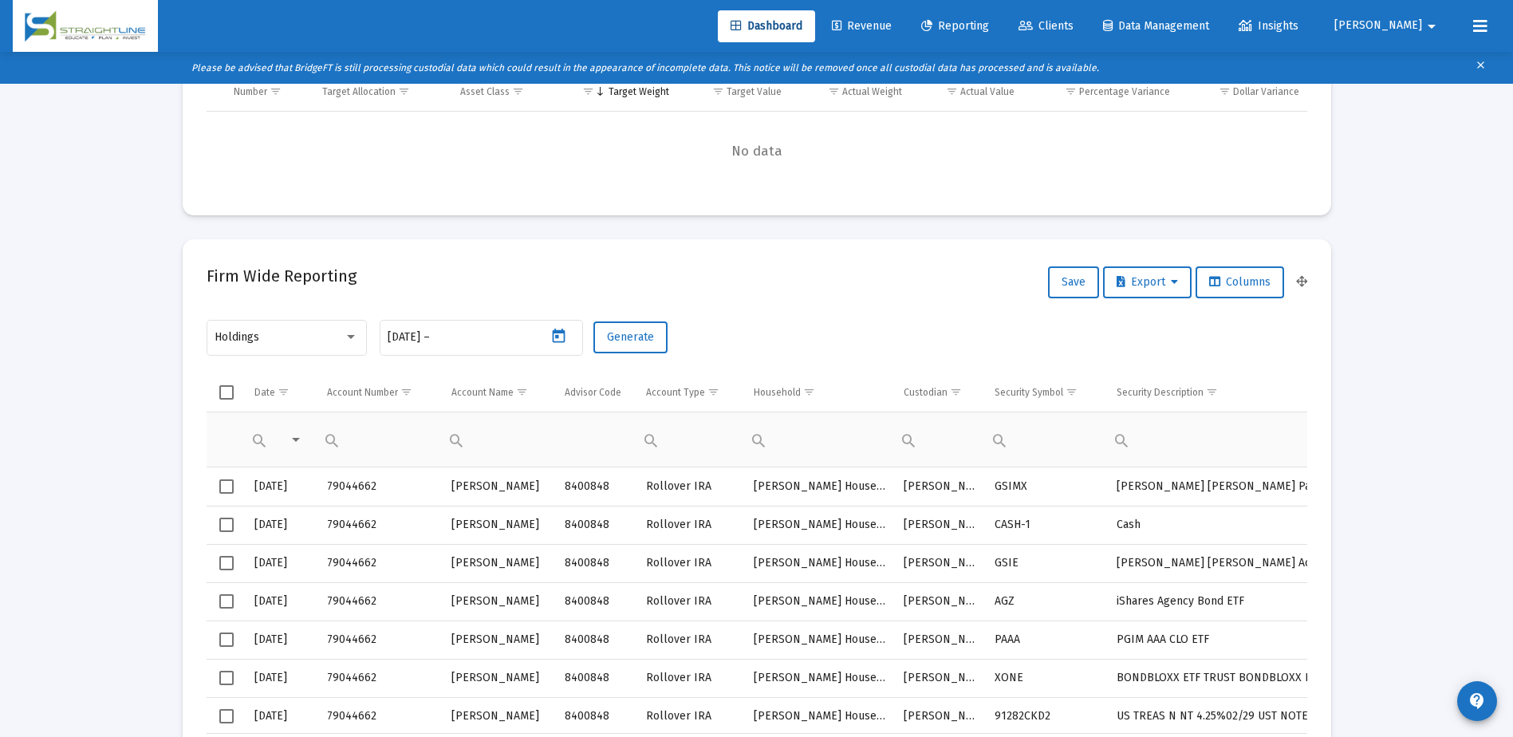
type input "[DATE]"
click at [652, 340] on span "Generate" at bounding box center [630, 337] width 47 height 14
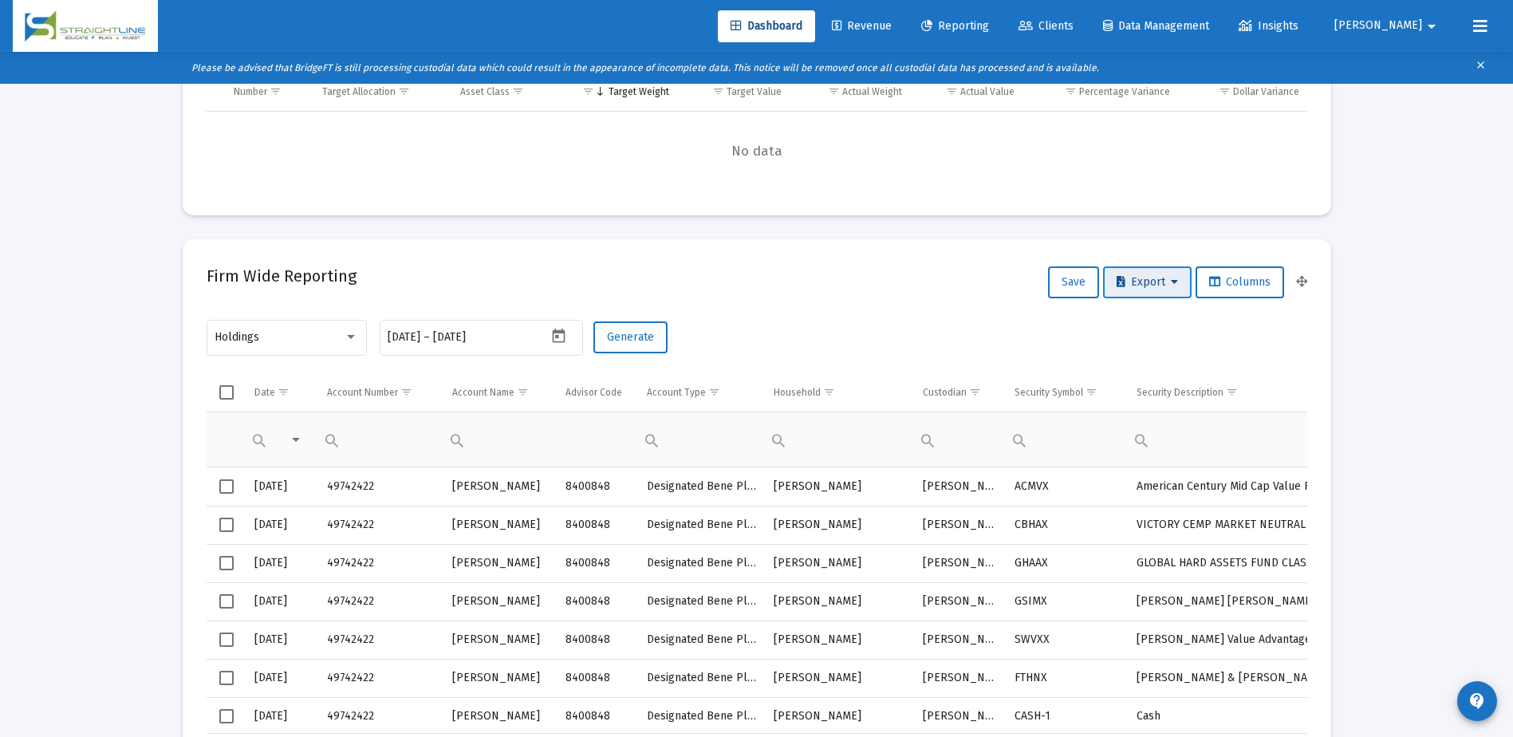
click at [1128, 282] on span "Export" at bounding box center [1146, 282] width 61 height 14
click at [1124, 321] on button "Export All Rows" at bounding box center [1150, 324] width 108 height 38
click at [565, 333] on icon "Open calendar" at bounding box center [558, 336] width 17 height 17
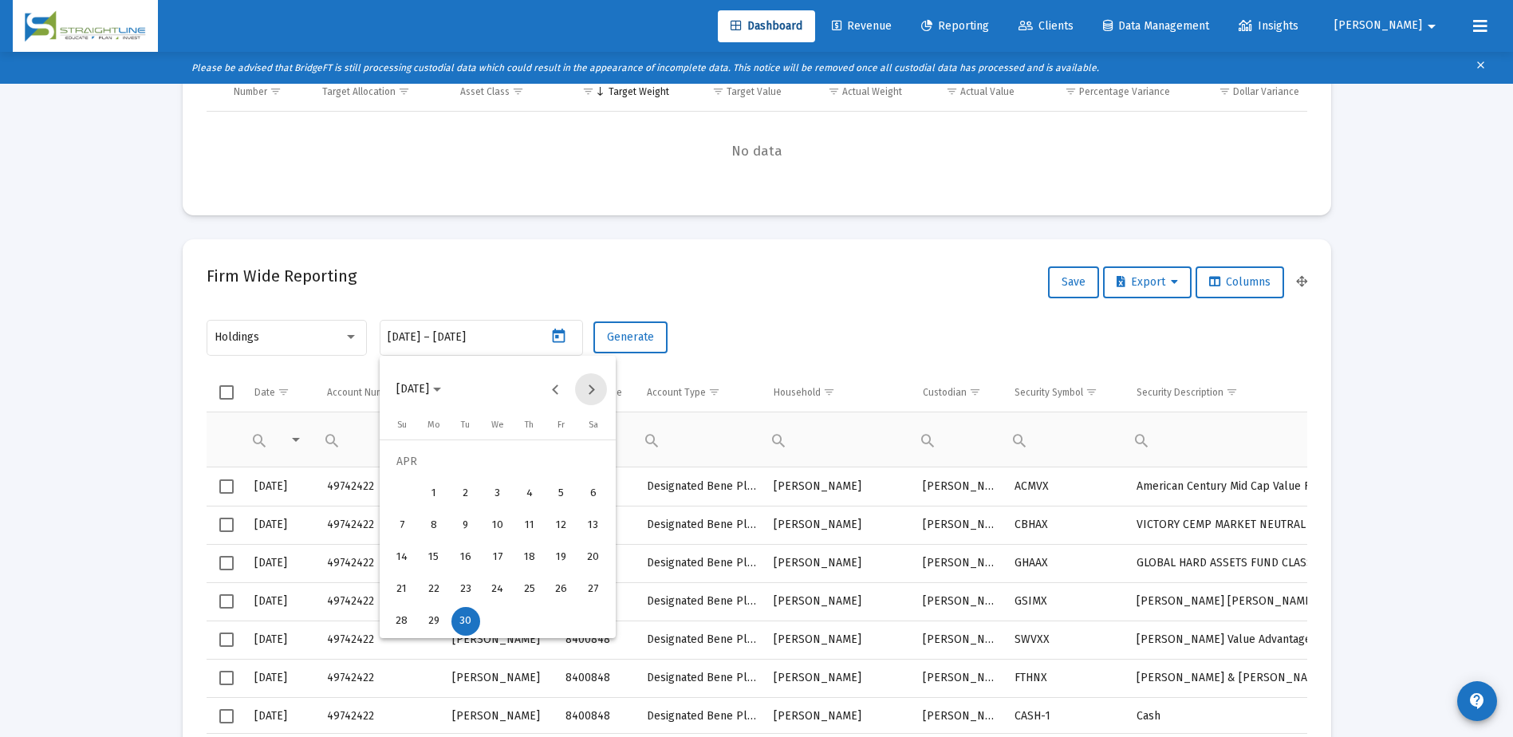
click at [593, 387] on button "Next month" at bounding box center [591, 389] width 32 height 32
click at [549, 585] on div "31" at bounding box center [561, 589] width 29 height 29
type input "[DATE]"
click at [557, 587] on div "31" at bounding box center [561, 589] width 29 height 29
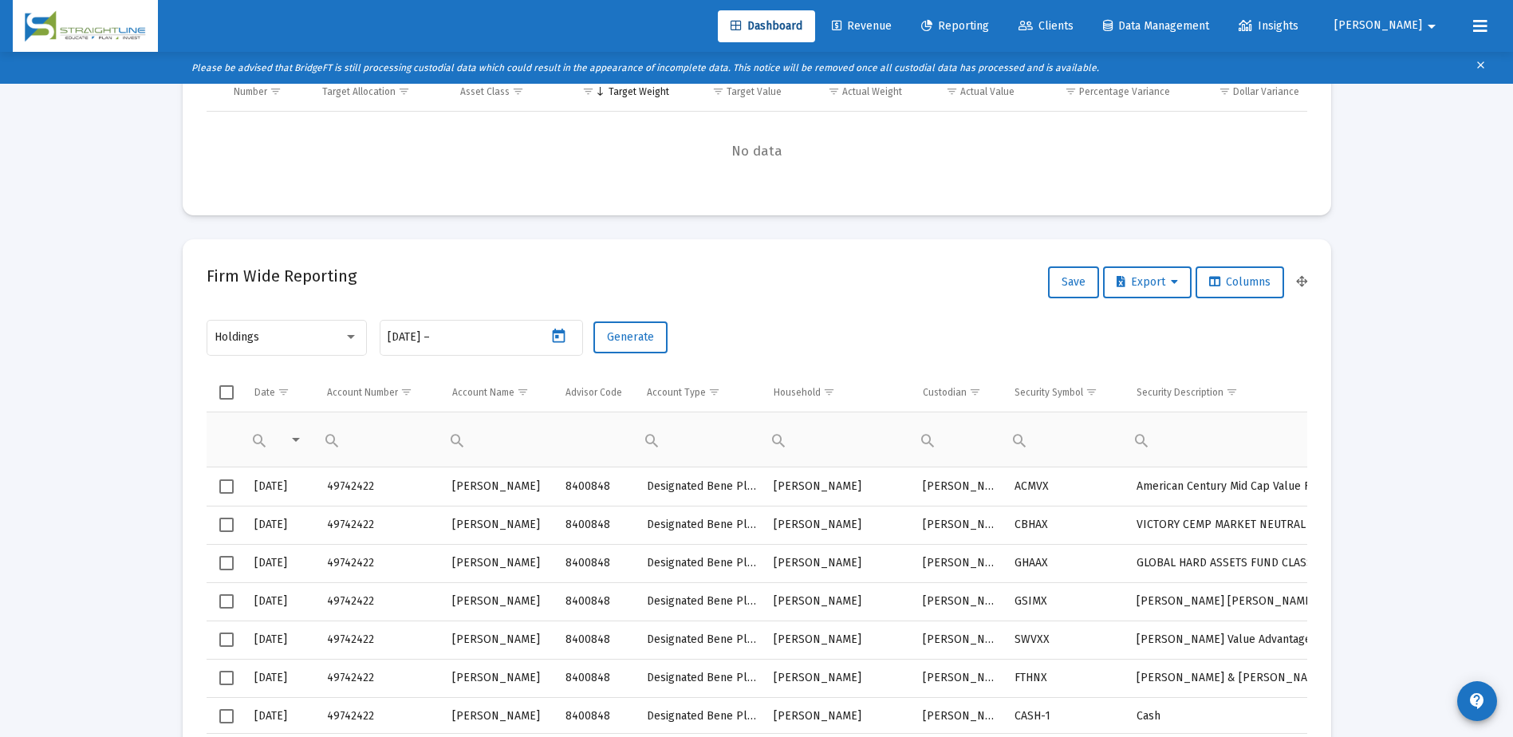
type input "[DATE]"
click at [623, 334] on span "Generate" at bounding box center [630, 337] width 47 height 14
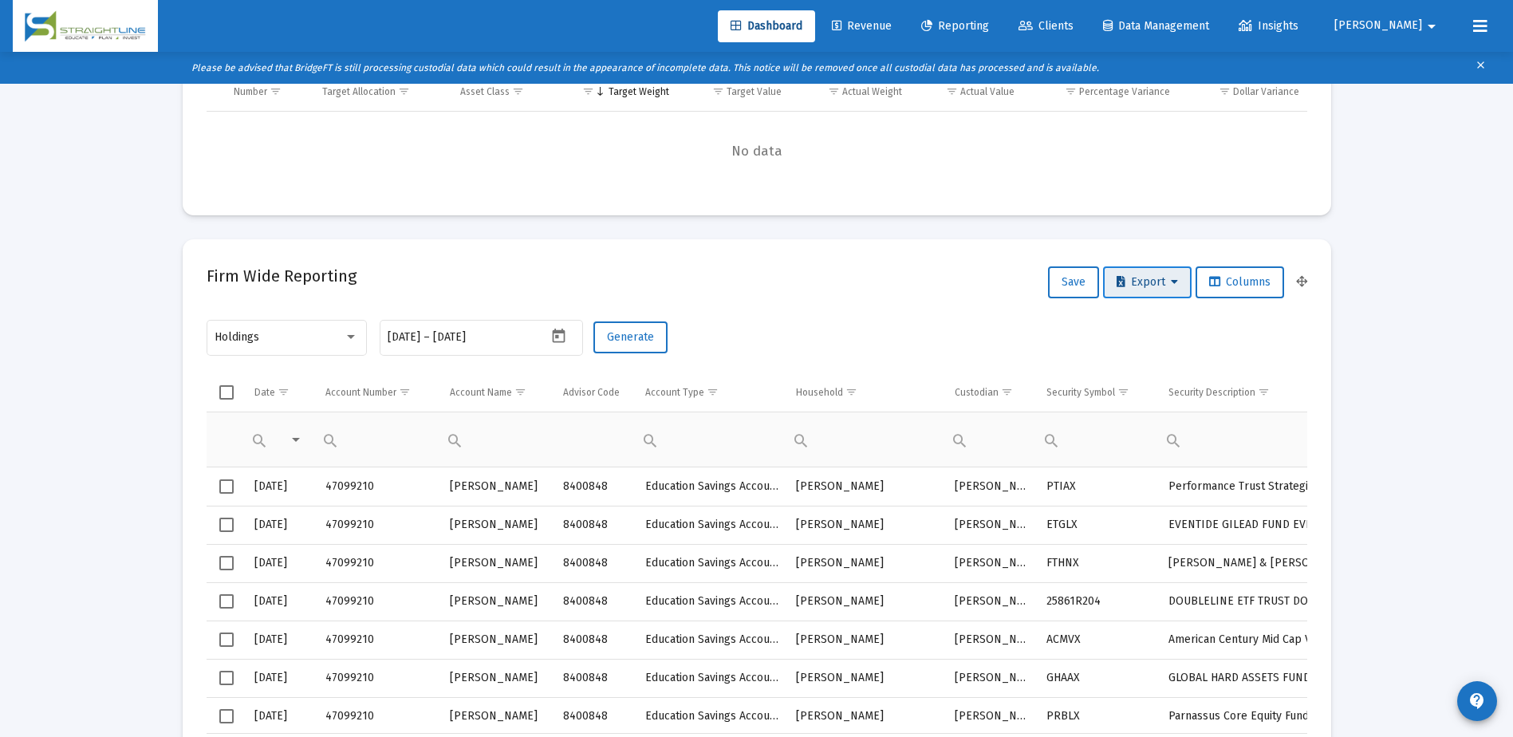
click at [1129, 278] on span "Export" at bounding box center [1146, 282] width 61 height 14
click at [1147, 329] on button "Export All Rows" at bounding box center [1150, 324] width 108 height 38
click at [561, 336] on icon "Open calendar" at bounding box center [558, 336] width 17 height 17
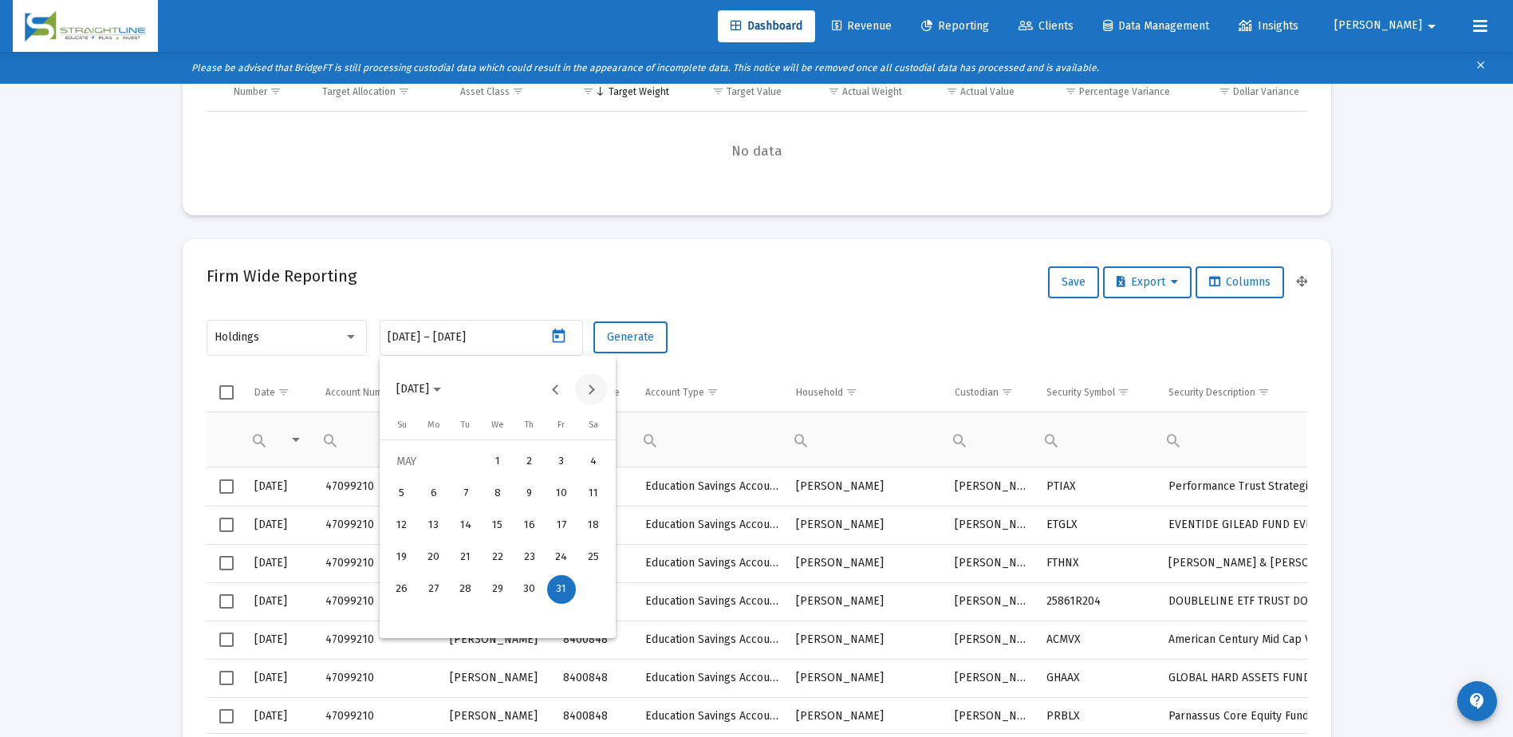
click at [588, 400] on button "Next month" at bounding box center [591, 389] width 32 height 32
click at [559, 585] on div "28" at bounding box center [561, 589] width 29 height 29
type input "[DATE]"
click at [568, 588] on div "28" at bounding box center [561, 589] width 29 height 29
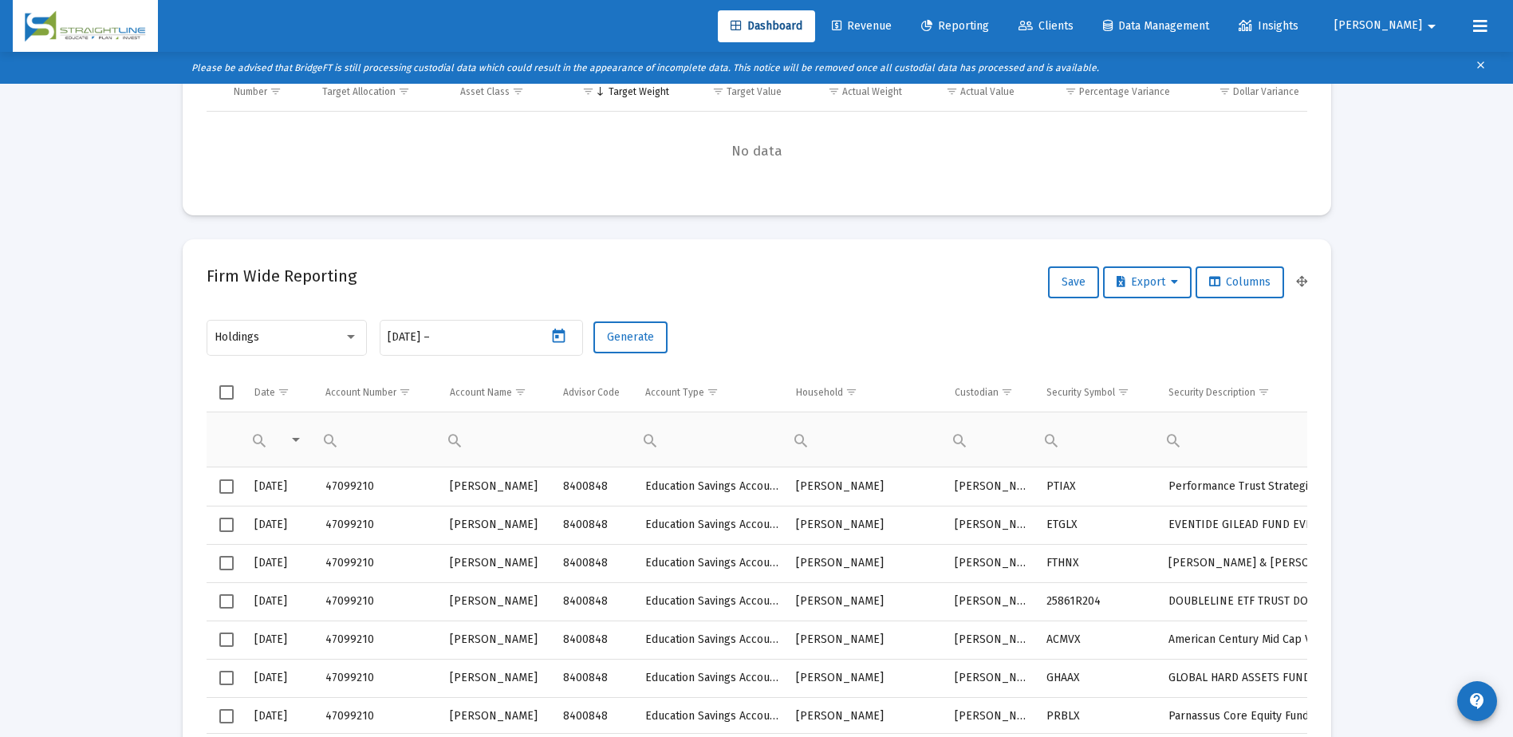
type input "[DATE]"
click at [640, 344] on button "Generate" at bounding box center [630, 337] width 74 height 32
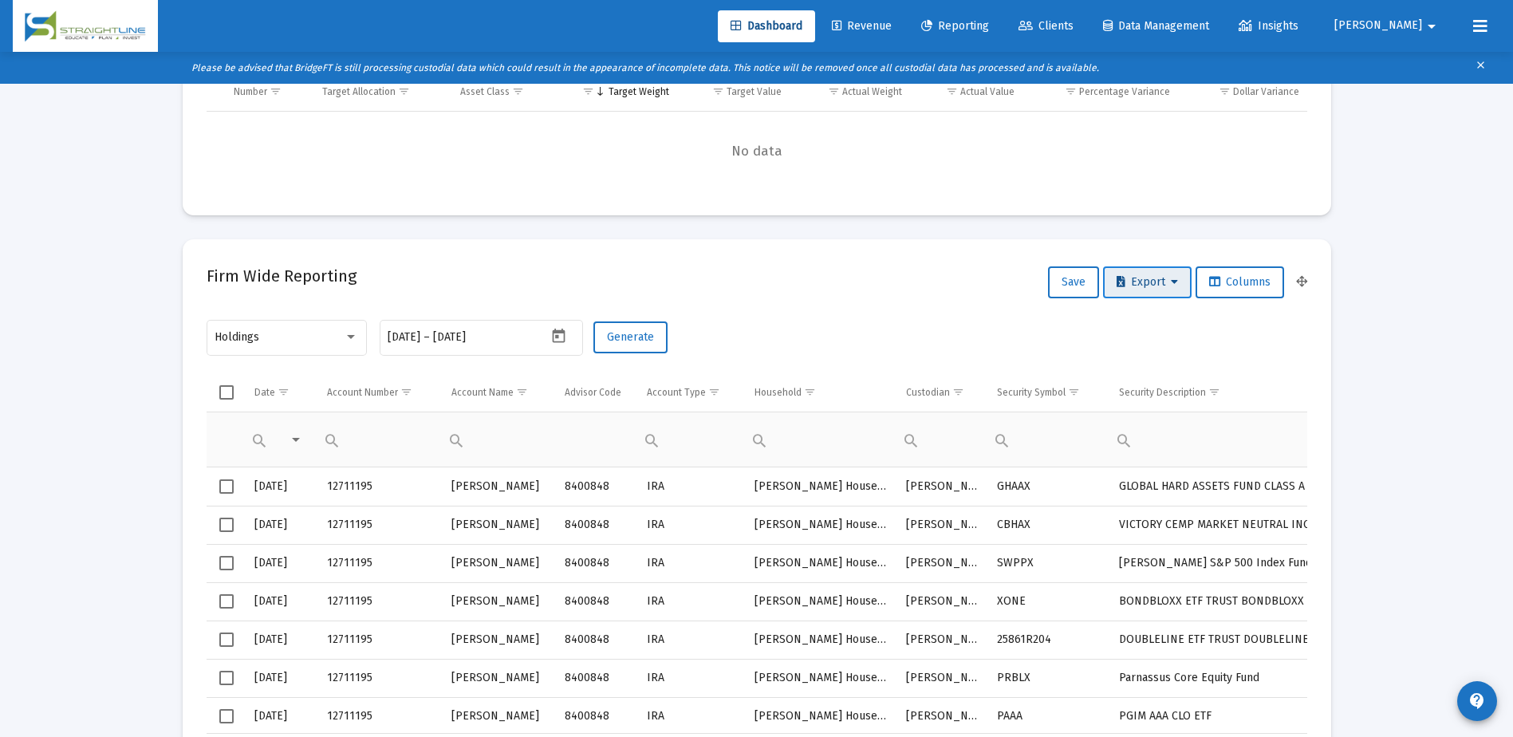
click at [1144, 282] on span "Export" at bounding box center [1146, 282] width 61 height 14
click at [1152, 321] on button "Export All Rows" at bounding box center [1150, 324] width 108 height 38
click at [1162, 283] on span "Export" at bounding box center [1146, 282] width 61 height 14
click at [1159, 317] on button "Export All Rows" at bounding box center [1150, 324] width 108 height 38
click at [939, 256] on mat-card "Firm Wide Reporting Save Export Columns Holdings [DATE] [DATE] – [DATE] Generat…" at bounding box center [757, 517] width 1148 height 557
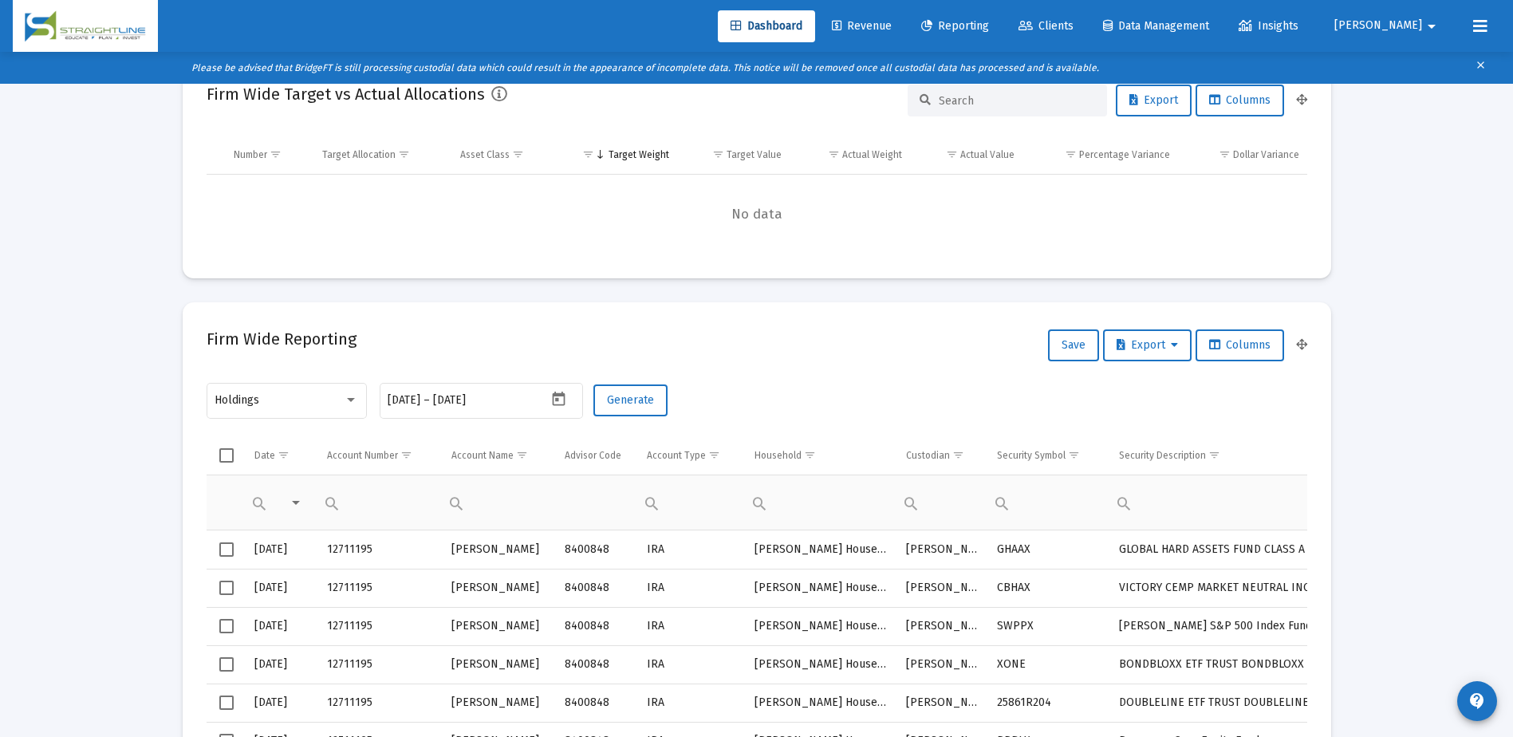
scroll to position [239, 0]
